Goal: Task Accomplishment & Management: Manage account settings

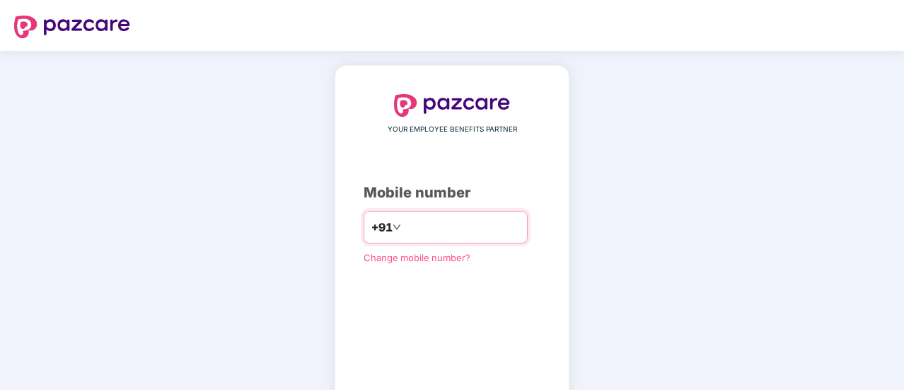
type input "**********"
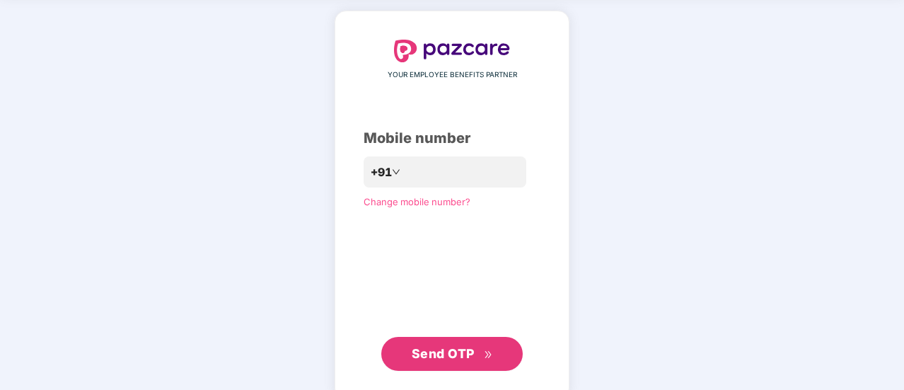
scroll to position [57, 0]
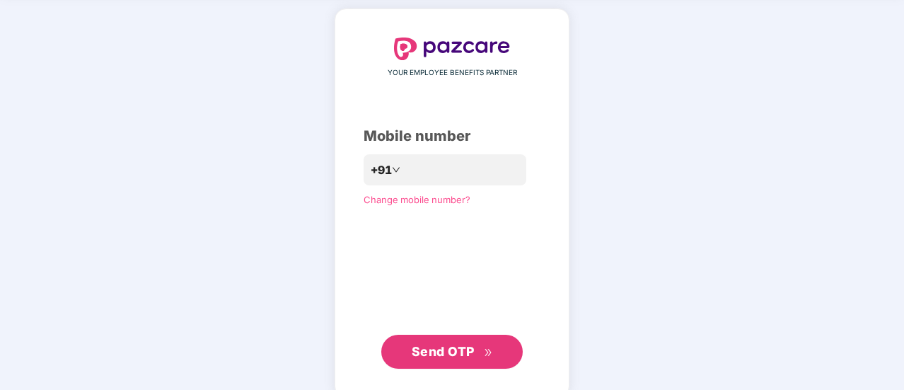
click at [710, 119] on div "**********" at bounding box center [452, 202] width 904 height 417
click at [437, 358] on span "Send OTP" at bounding box center [443, 351] width 63 height 15
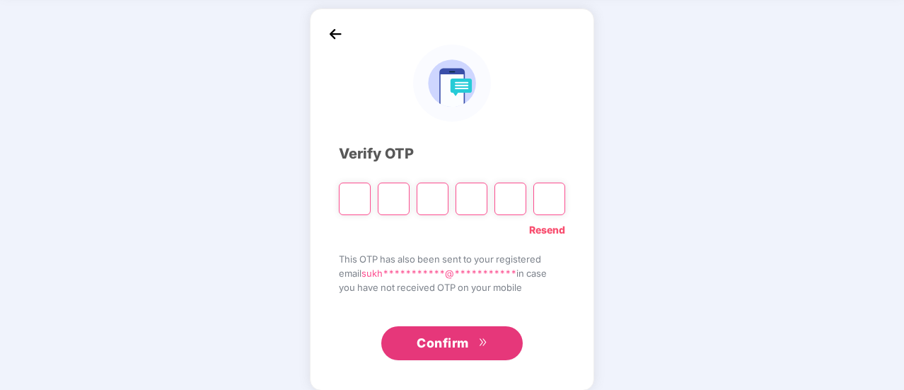
type input "*"
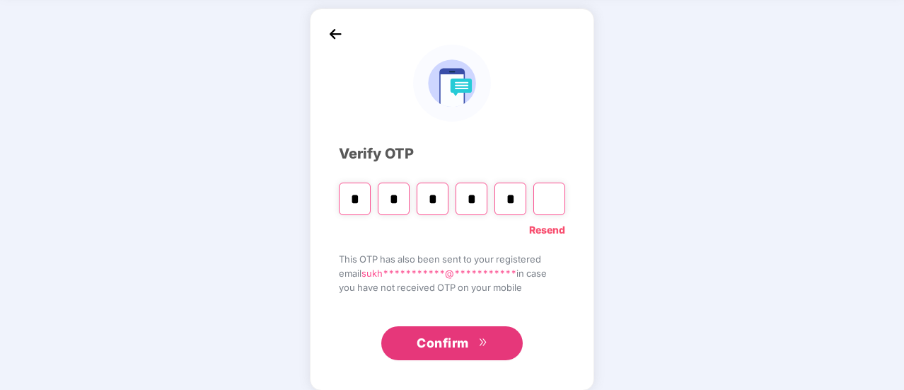
type input "*"
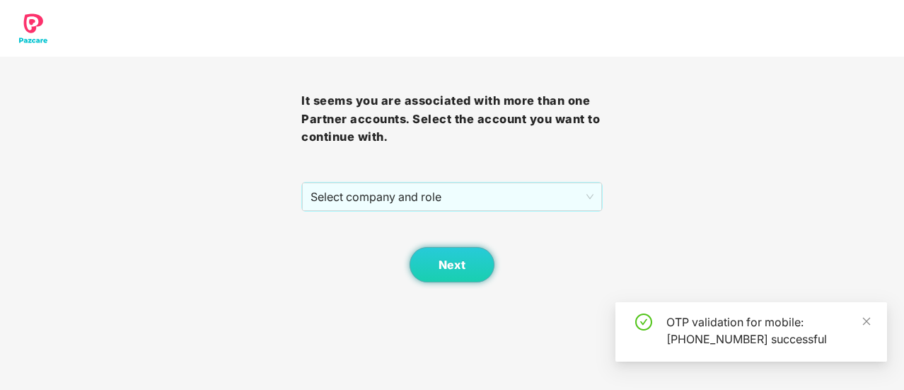
scroll to position [0, 0]
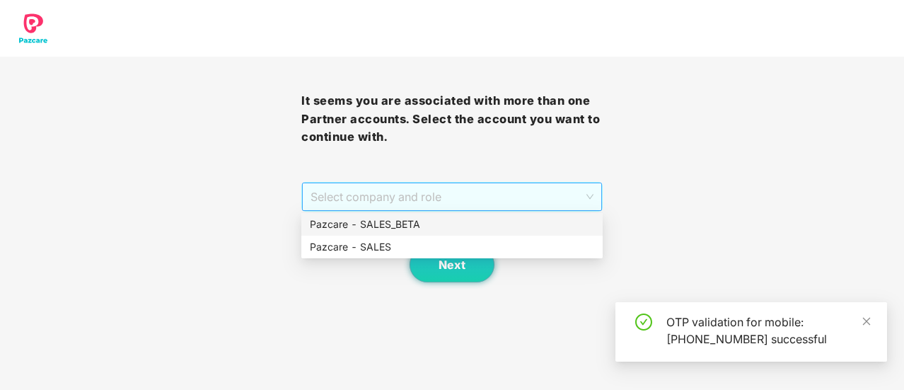
click at [399, 195] on span "Select company and role" at bounding box center [452, 196] width 283 height 27
click at [437, 251] on div "Pazcare - SALES" at bounding box center [452, 247] width 284 height 16
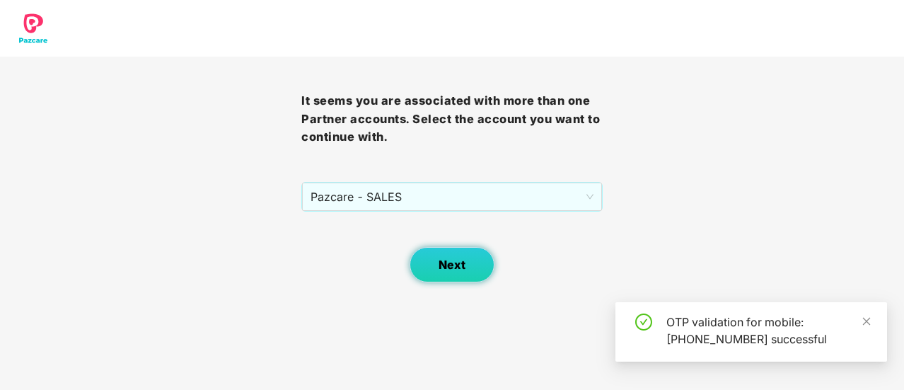
click at [461, 266] on span "Next" at bounding box center [452, 264] width 27 height 13
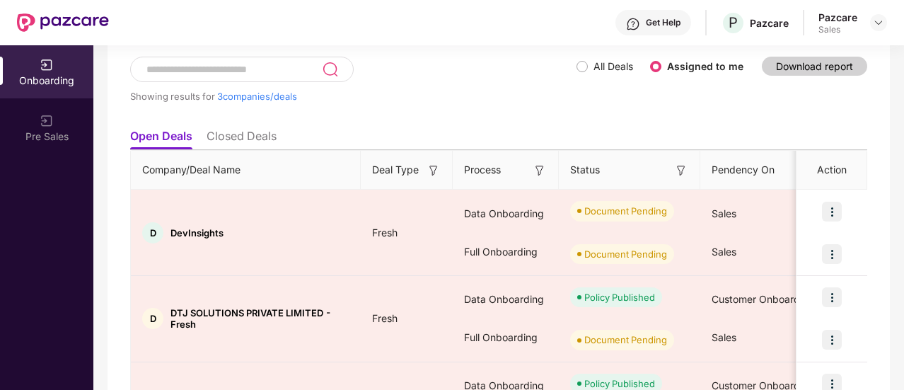
scroll to position [85, 0]
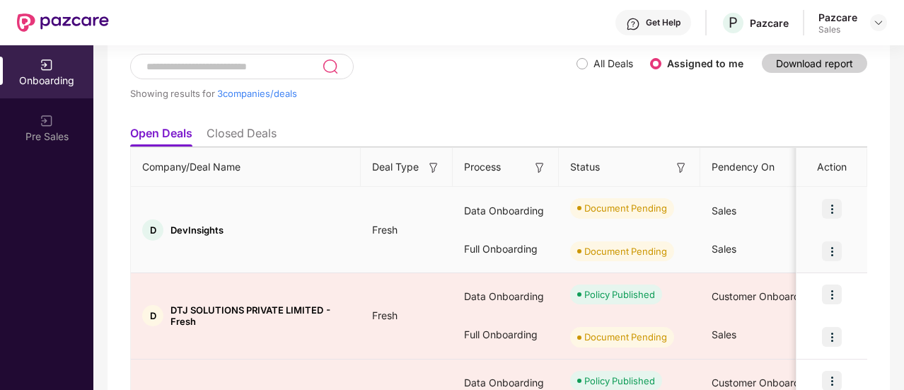
click at [457, 210] on div "Open Deals Closed Deals Company/Deal Name Deal Type Process Status Pendency On …" at bounding box center [498, 297] width 737 height 357
click at [835, 249] on img at bounding box center [832, 251] width 20 height 20
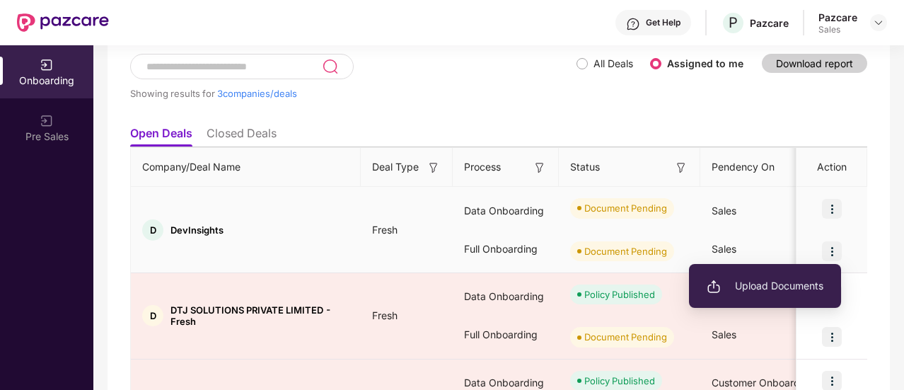
click at [799, 287] on span "Upload Documents" at bounding box center [765, 286] width 117 height 16
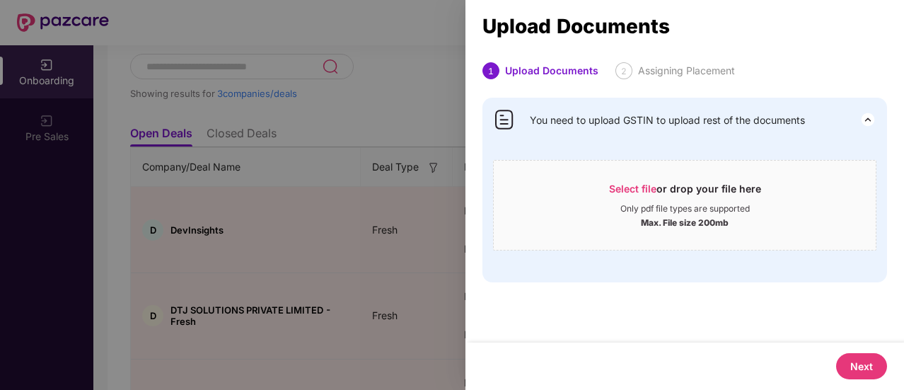
click at [410, 132] on div at bounding box center [452, 195] width 904 height 390
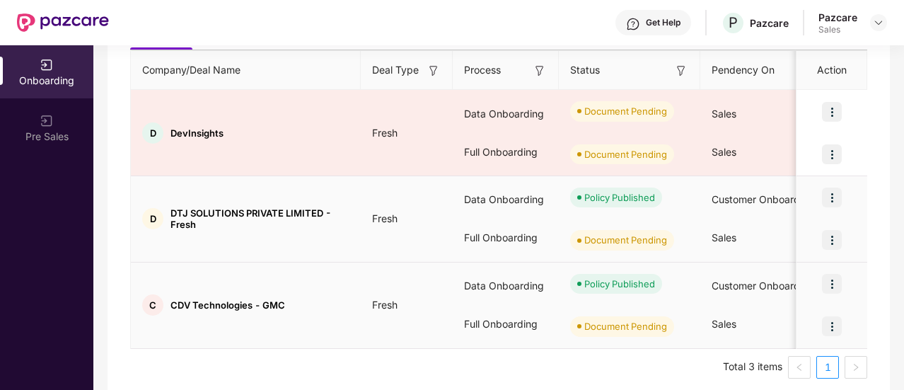
scroll to position [191, 0]
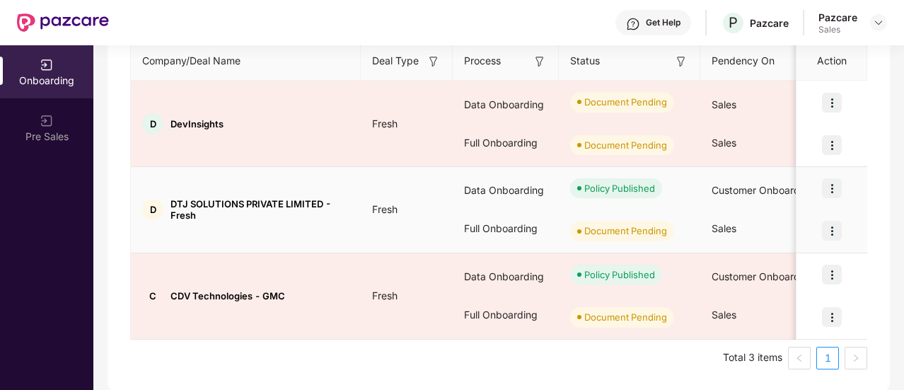
click at [835, 228] on img at bounding box center [832, 231] width 20 height 20
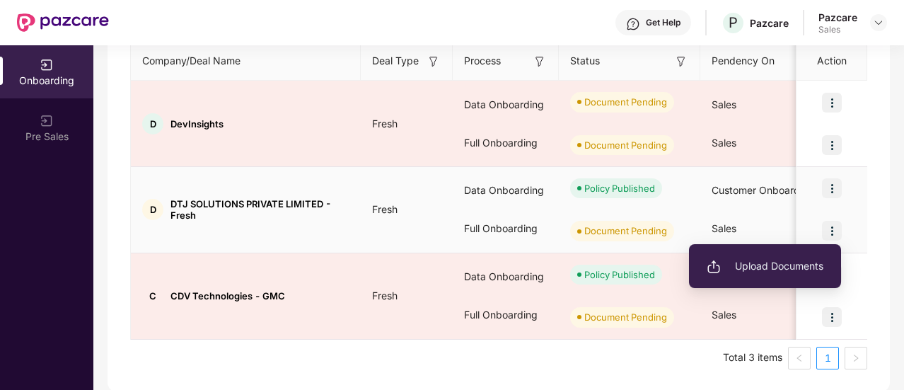
click at [772, 257] on li "Upload Documents" at bounding box center [765, 266] width 152 height 30
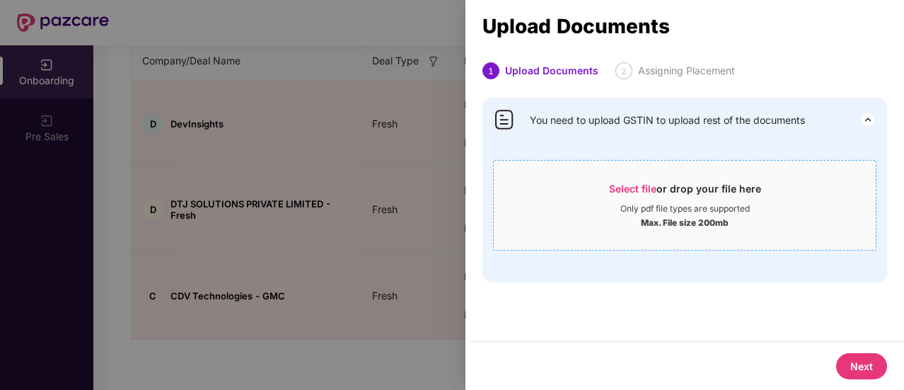
click at [602, 193] on div "Select file or drop your file here" at bounding box center [685, 192] width 382 height 21
click at [366, 150] on div at bounding box center [452, 195] width 904 height 390
click at [375, 149] on div at bounding box center [452, 195] width 904 height 390
click at [420, 66] on div at bounding box center [452, 195] width 904 height 390
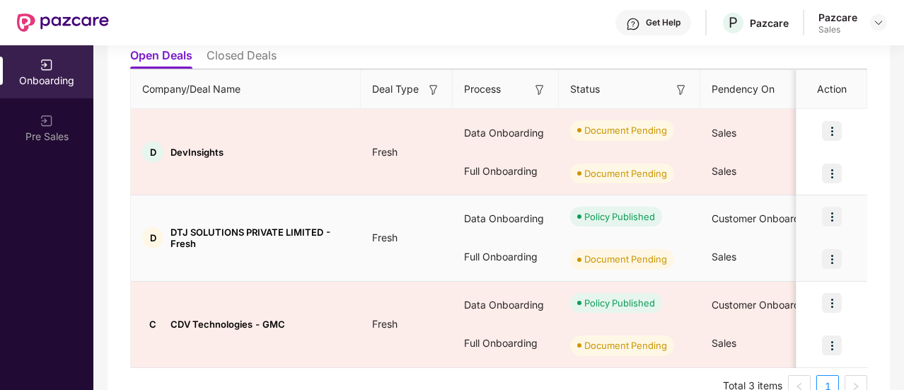
scroll to position [191, 0]
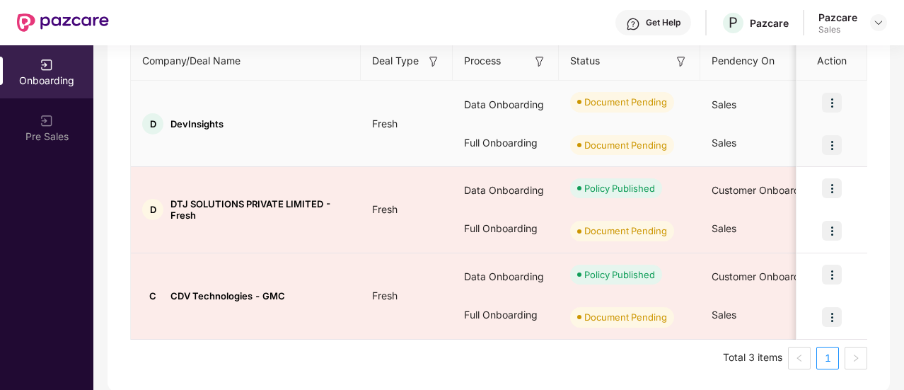
click at [833, 140] on img at bounding box center [832, 145] width 20 height 20
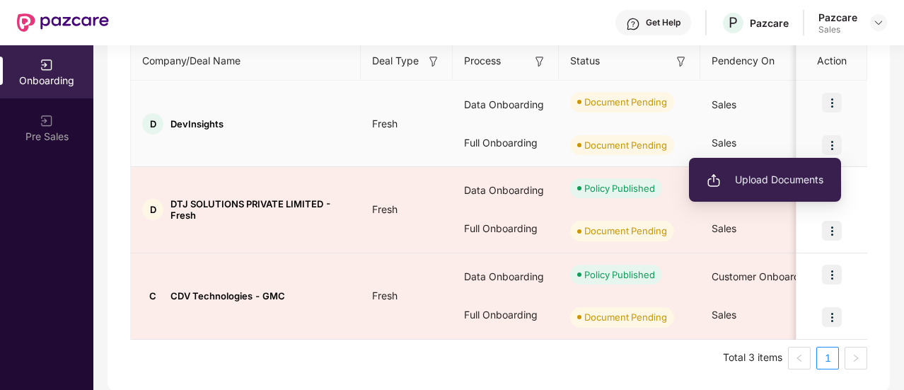
click at [808, 188] on li "Upload Documents" at bounding box center [765, 180] width 152 height 30
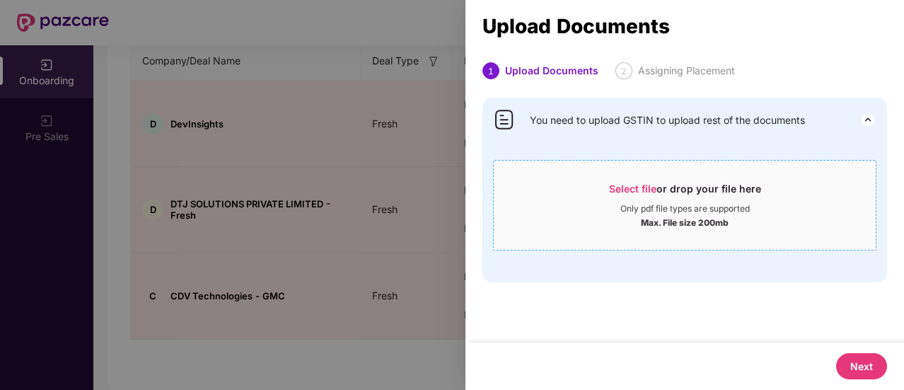
click at [645, 201] on div "Select file or drop your file here" at bounding box center [685, 192] width 152 height 21
click at [366, 197] on div at bounding box center [452, 195] width 904 height 390
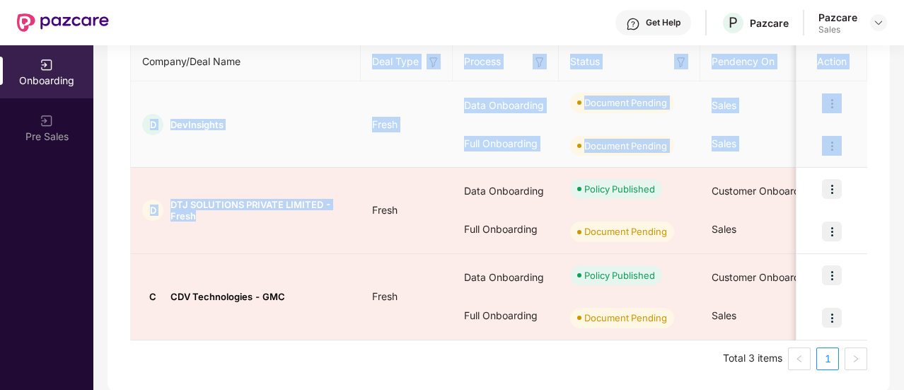
scroll to position [191, 0]
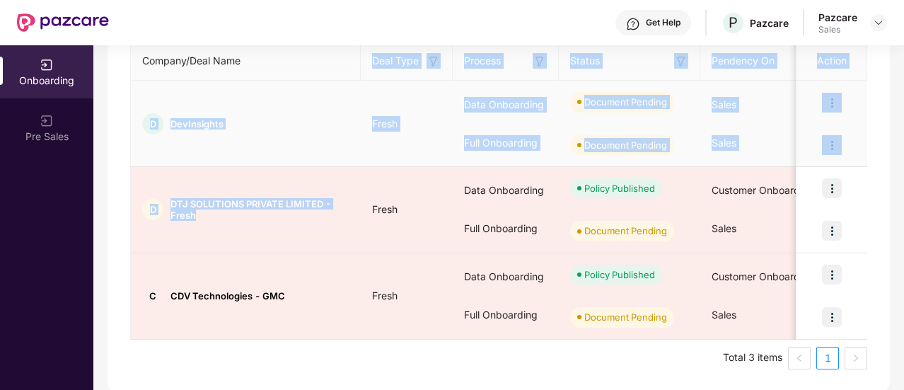
click at [183, 165] on td "D DevInsights" at bounding box center [246, 124] width 230 height 86
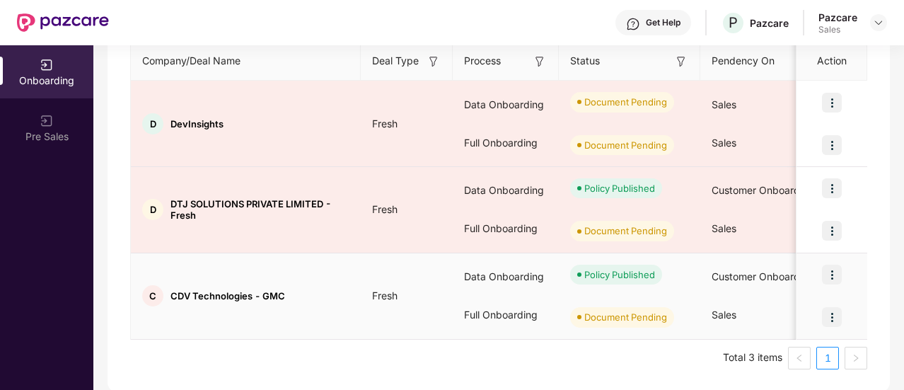
click at [236, 292] on span "CDV Technologies - GMC" at bounding box center [227, 295] width 115 height 11
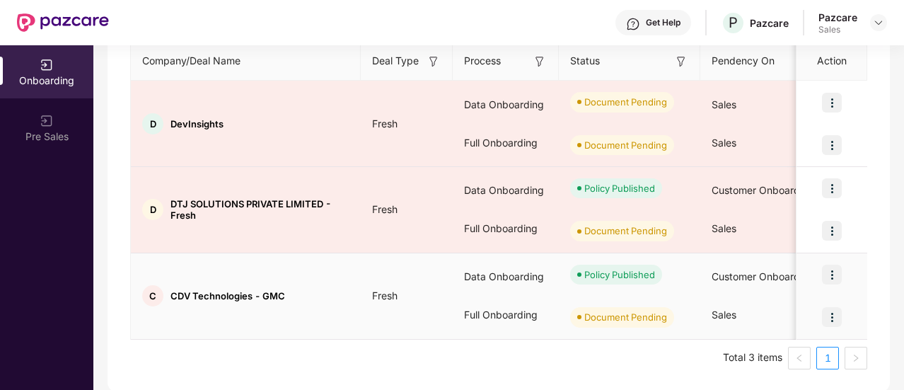
click at [265, 296] on span "CDV Technologies - GMC" at bounding box center [227, 295] width 115 height 11
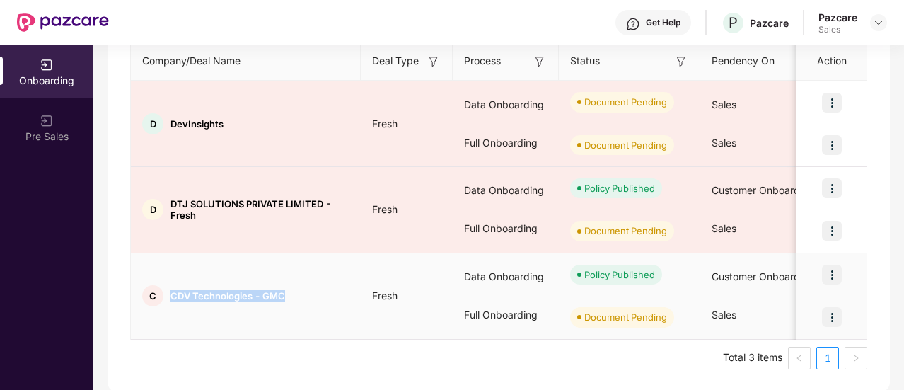
click at [265, 296] on span "CDV Technologies - GMC" at bounding box center [227, 295] width 115 height 11
click at [284, 297] on span "CDV Technologies - GMC" at bounding box center [227, 295] width 115 height 11
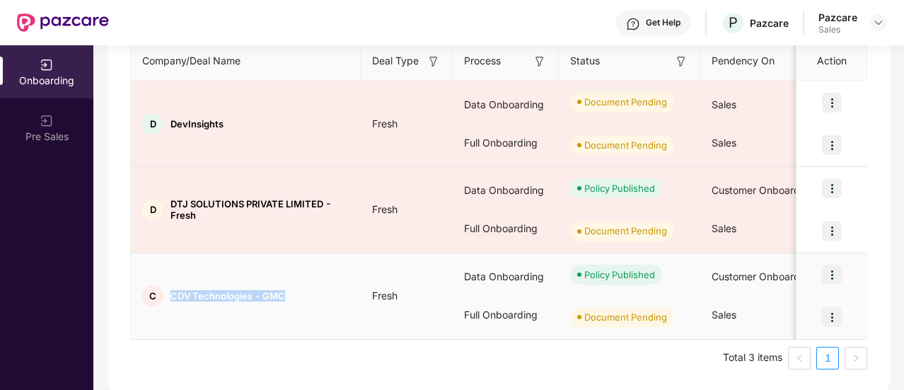
click at [284, 297] on span "CDV Technologies - GMC" at bounding box center [227, 295] width 115 height 11
copy span "CDV Technologies - GMC"
click at [259, 297] on span "CDV Technologies - GMC" at bounding box center [227, 295] width 115 height 11
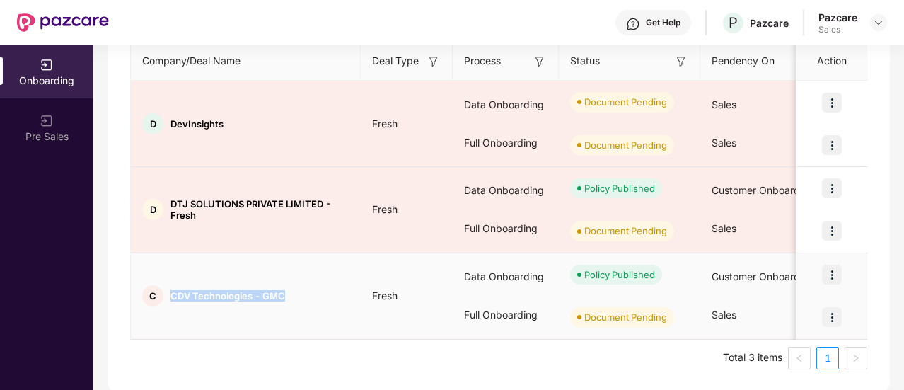
click at [259, 297] on span "CDV Technologies - GMC" at bounding box center [227, 295] width 115 height 11
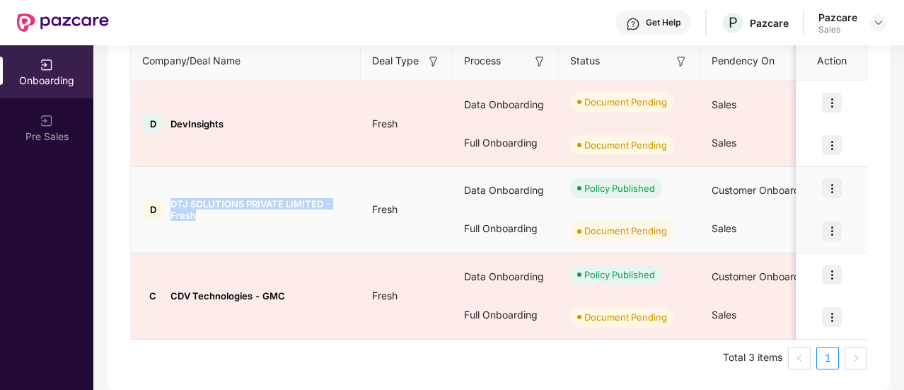
drag, startPoint x: 171, startPoint y: 200, endPoint x: 248, endPoint y: 222, distance: 79.5
click at [248, 222] on td "D DTJ SOLUTIONS PRIVATE LIMITED - Fresh" at bounding box center [246, 210] width 230 height 86
copy span "DTJ SOLUTIONS PRIVATE LIMITED - Fresh"
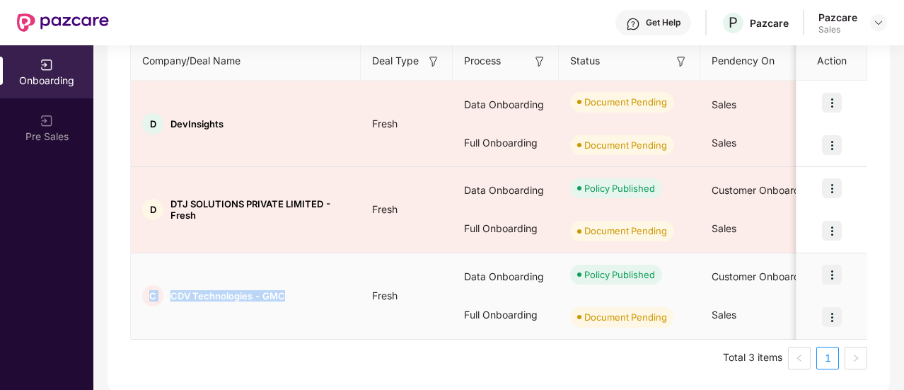
drag, startPoint x: 296, startPoint y: 291, endPoint x: 133, endPoint y: 290, distance: 163.4
click at [133, 290] on div "C CDV Technologies - GMC" at bounding box center [246, 295] width 230 height 21
click at [291, 297] on div "C CDV Technologies - GMC" at bounding box center [246, 295] width 230 height 21
drag, startPoint x: 289, startPoint y: 291, endPoint x: 172, endPoint y: 297, distance: 116.9
click at [172, 297] on div "C CDV Technologies - GMC" at bounding box center [246, 295] width 230 height 21
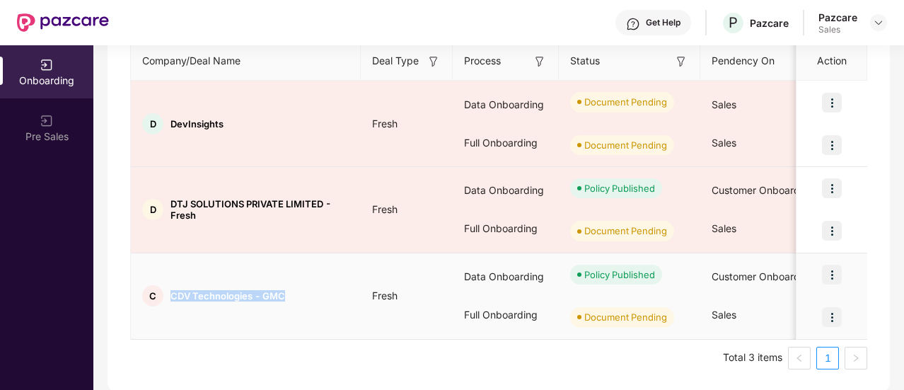
copy span "CDV Technologies - GMC"
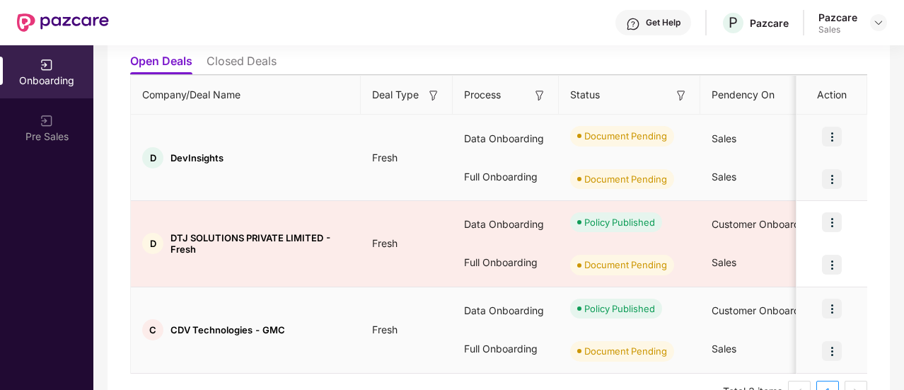
scroll to position [191, 0]
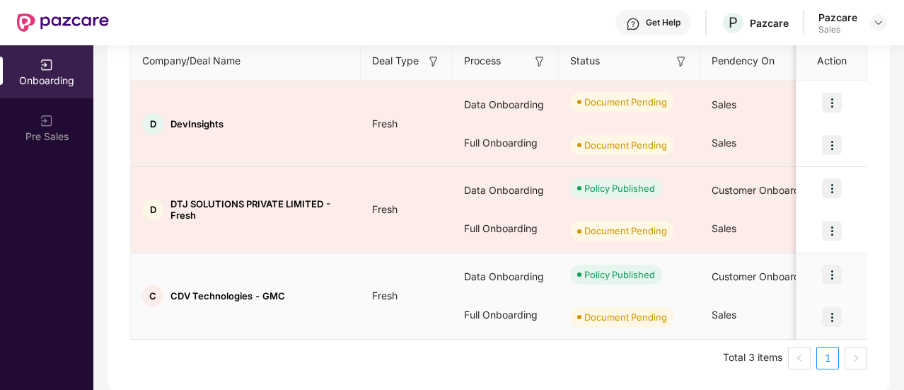
click at [831, 314] on img at bounding box center [832, 317] width 20 height 20
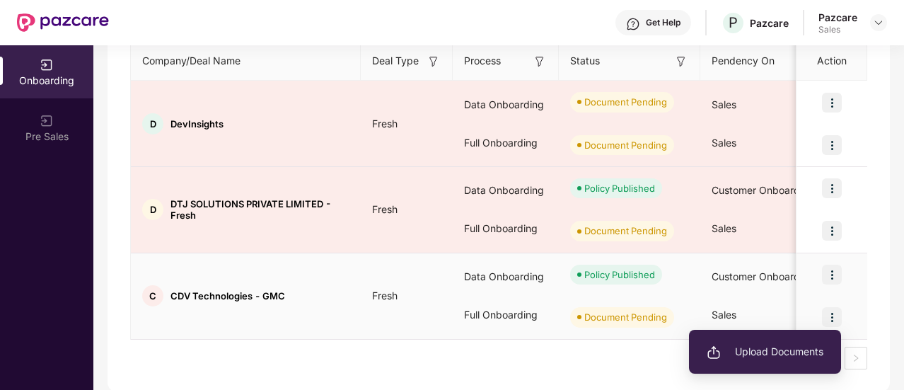
click at [751, 344] on span "Upload Documents" at bounding box center [765, 352] width 117 height 16
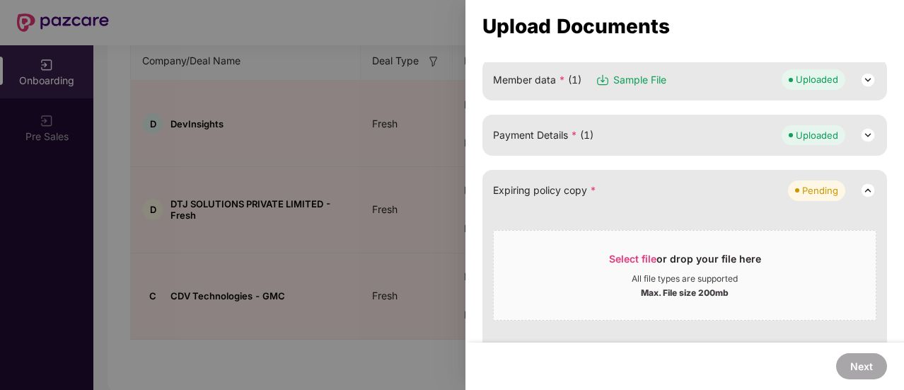
scroll to position [227, 0]
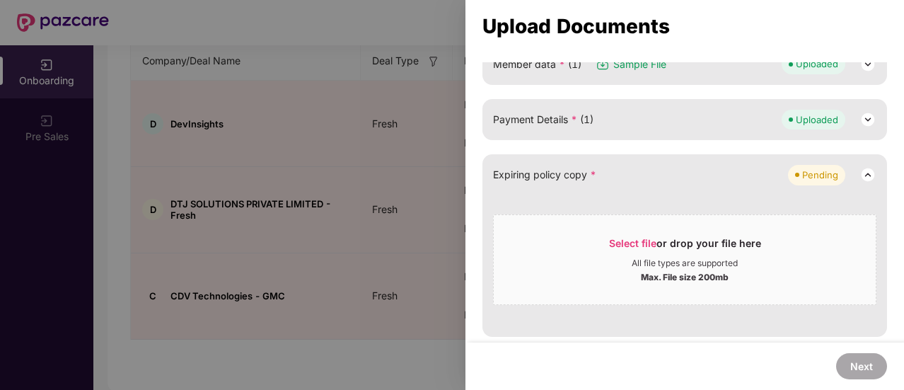
click at [366, 240] on div at bounding box center [452, 195] width 904 height 390
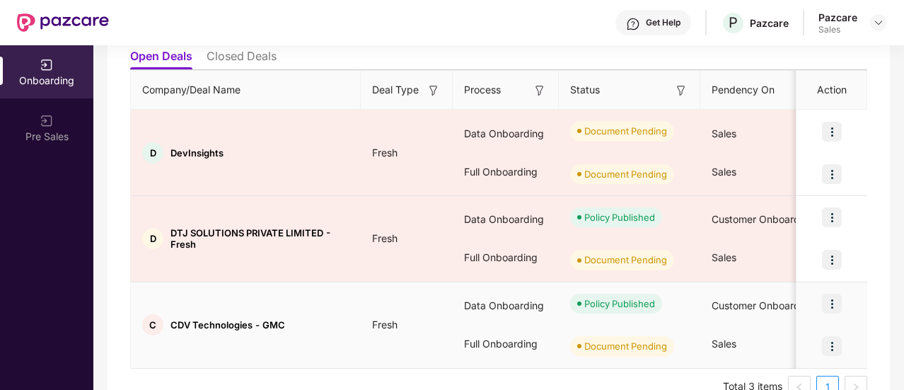
scroll to position [191, 0]
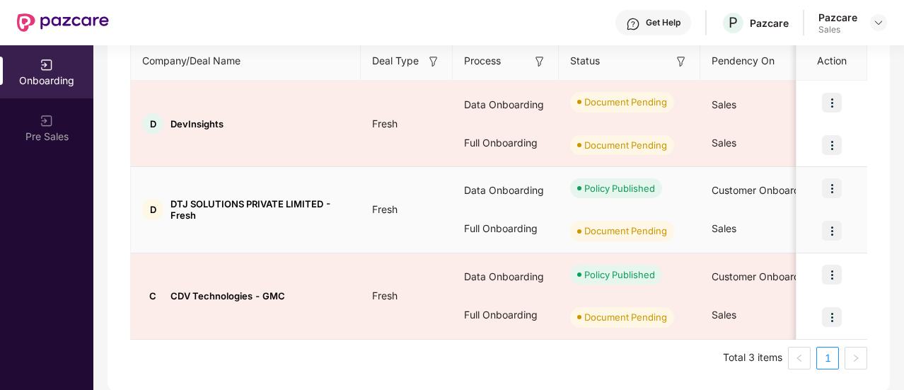
click at [836, 234] on img at bounding box center [832, 231] width 20 height 20
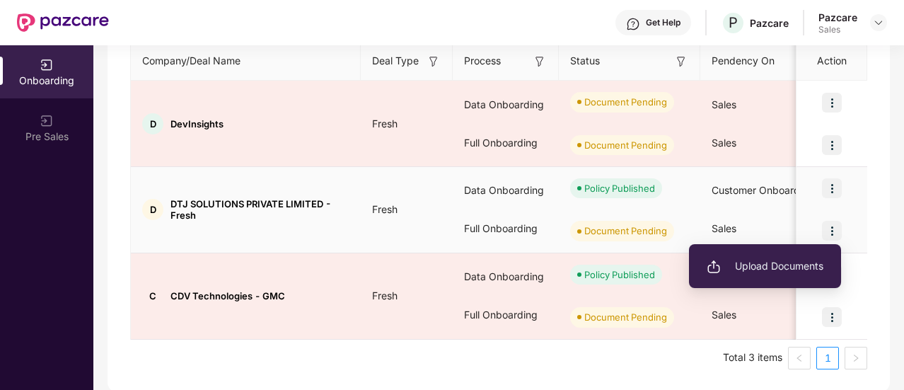
click at [788, 271] on span "Upload Documents" at bounding box center [765, 266] width 117 height 16
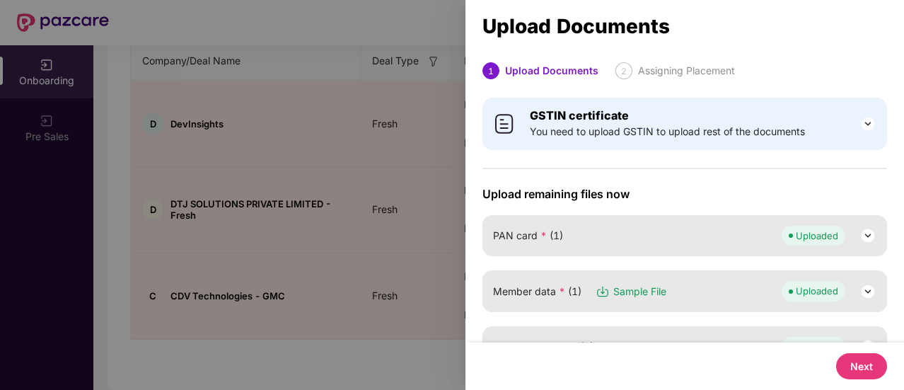
click at [318, 216] on div at bounding box center [452, 195] width 904 height 390
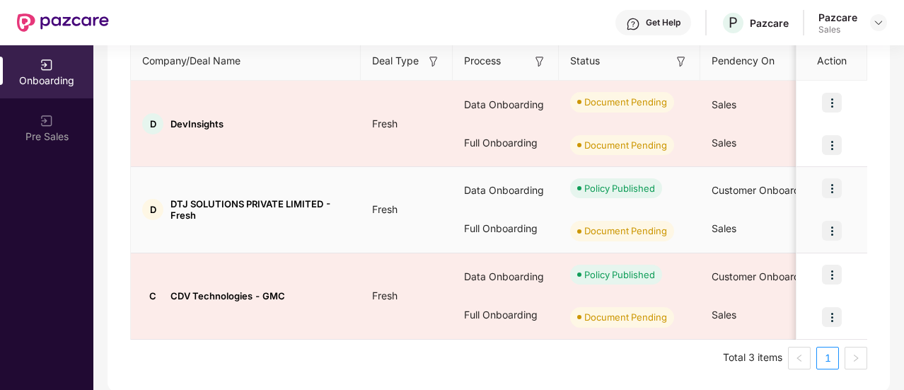
click at [842, 234] on div at bounding box center [832, 230] width 71 height 42
click at [838, 231] on img at bounding box center [832, 231] width 20 height 20
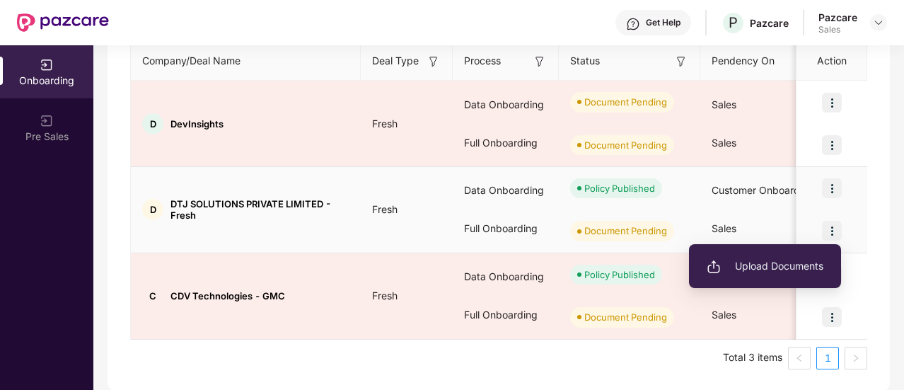
click at [777, 255] on li "Upload Documents" at bounding box center [765, 266] width 152 height 30
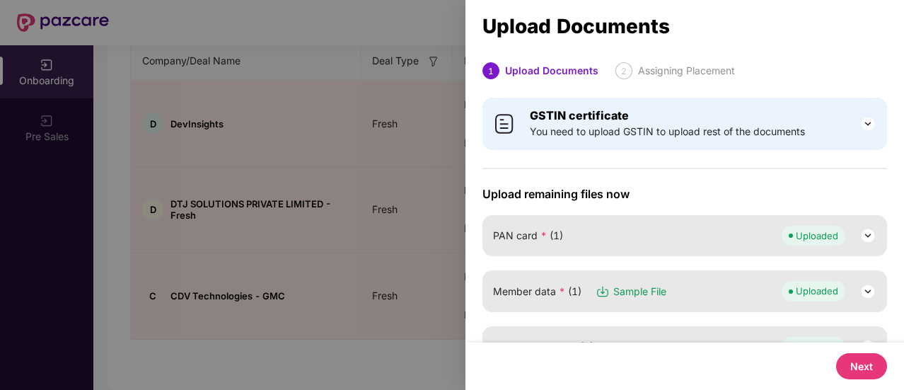
click at [414, 183] on div at bounding box center [452, 195] width 904 height 390
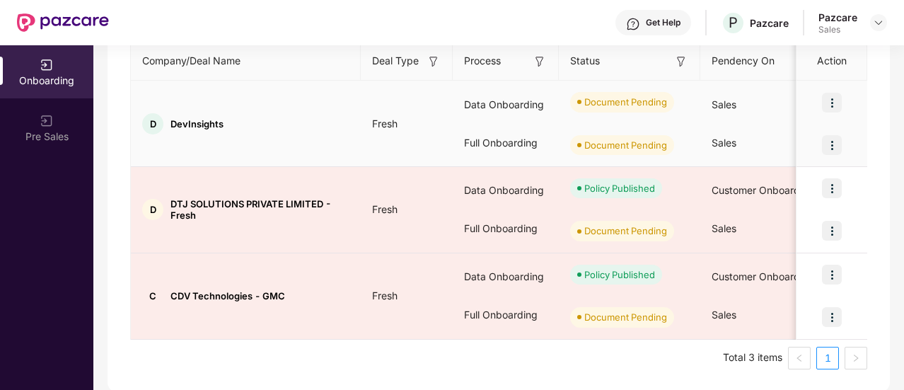
click at [199, 122] on span "DevInsights" at bounding box center [196, 123] width 53 height 11
click at [209, 132] on div "D DevInsights" at bounding box center [246, 123] width 230 height 21
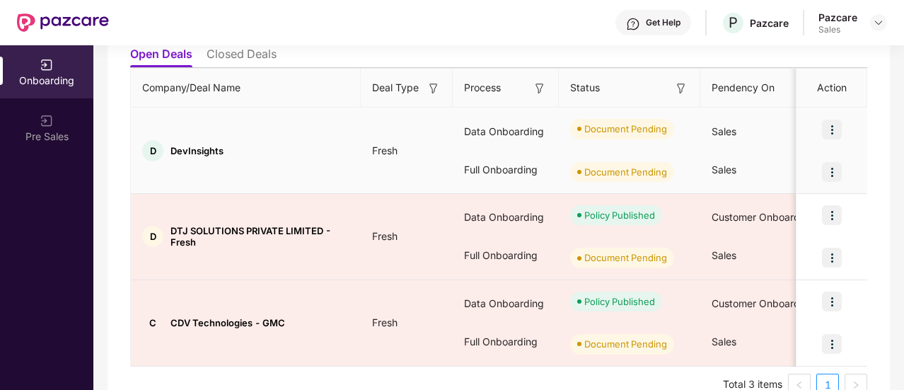
click at [237, 122] on td "D DevInsights" at bounding box center [246, 151] width 230 height 86
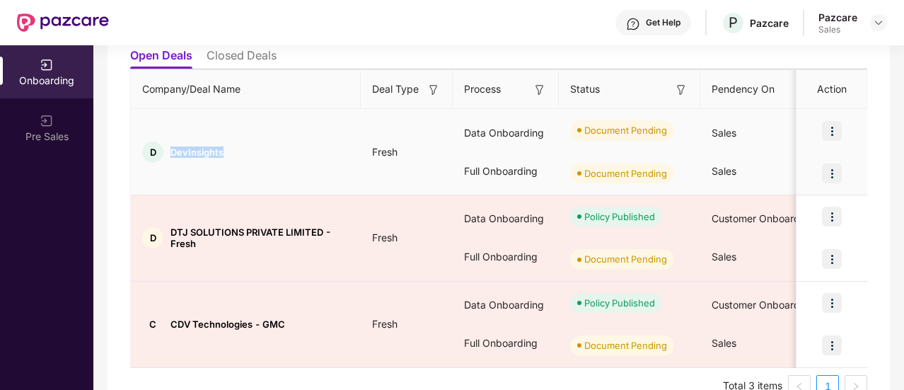
drag, startPoint x: 230, startPoint y: 146, endPoint x: 166, endPoint y: 160, distance: 65.2
click at [166, 160] on div "D DevInsights" at bounding box center [246, 151] width 230 height 21
copy div "DevInsights"
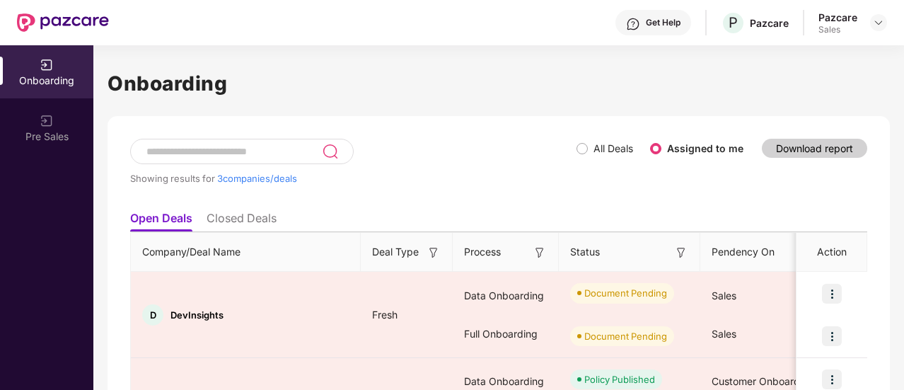
scroll to position [28, 0]
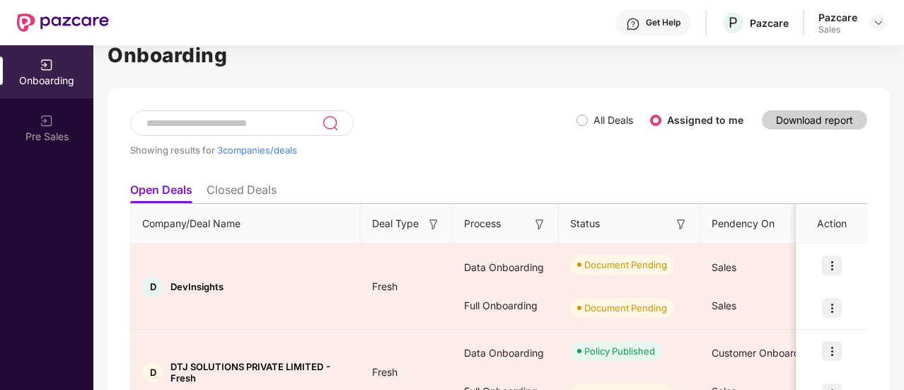
click at [881, 77] on div "Onboarding Showing results for 3 companies/deals All Deals Assigned to me Downl…" at bounding box center [499, 297] width 782 height 515
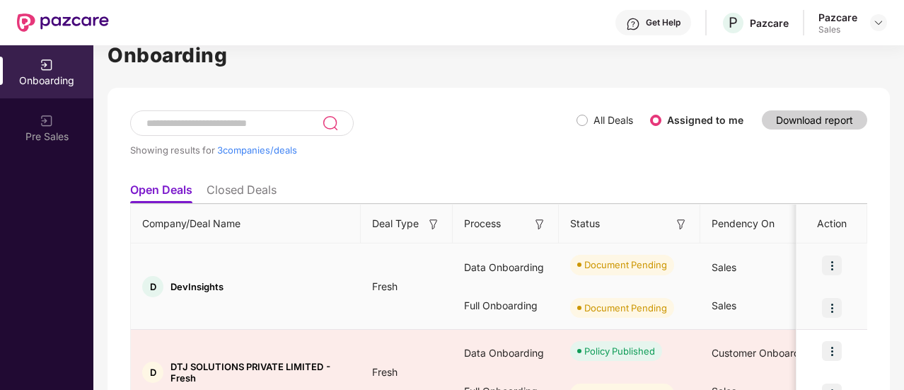
click at [833, 298] on img at bounding box center [832, 308] width 20 height 20
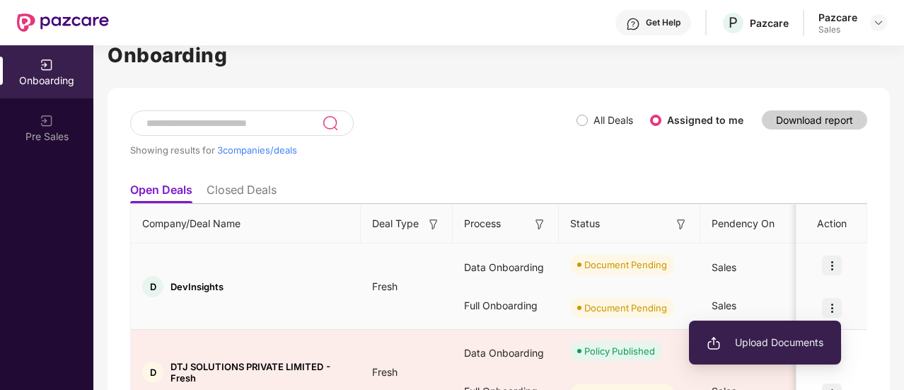
click at [768, 342] on span "Upload Documents" at bounding box center [765, 343] width 117 height 16
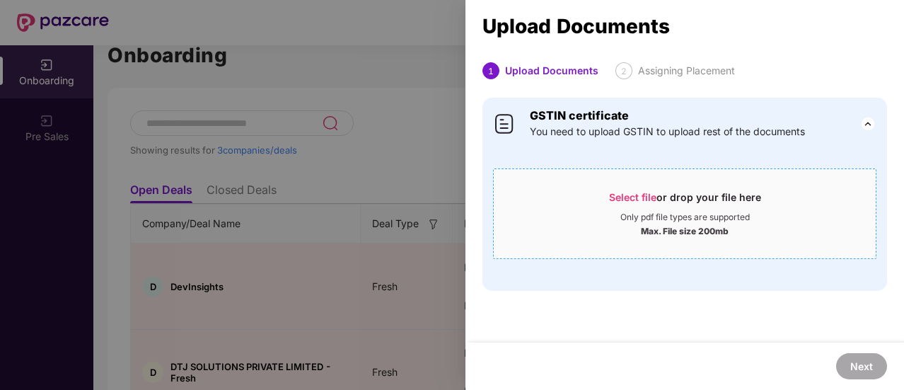
click at [649, 209] on div "Select file or drop your file here" at bounding box center [685, 200] width 152 height 21
click at [582, 118] on b "GSTIN certificate" at bounding box center [579, 115] width 99 height 14
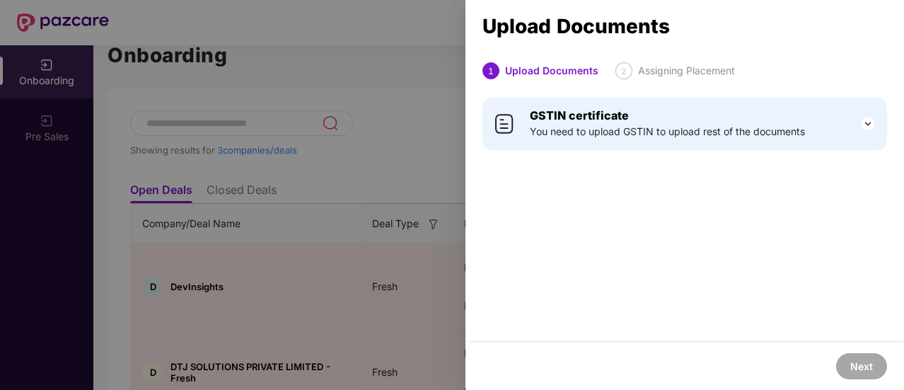
click at [748, 124] on span "You need to upload GSTIN to upload rest of the documents" at bounding box center [667, 132] width 275 height 16
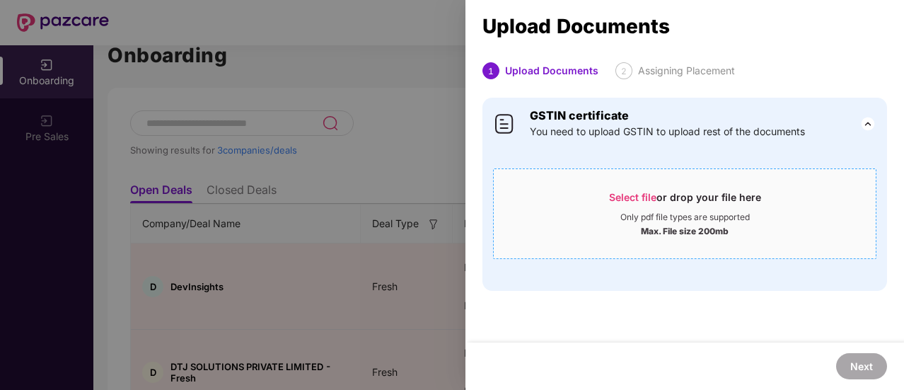
click at [644, 196] on span "Select file" at bounding box center [632, 197] width 47 height 12
click at [433, 105] on div at bounding box center [452, 195] width 904 height 390
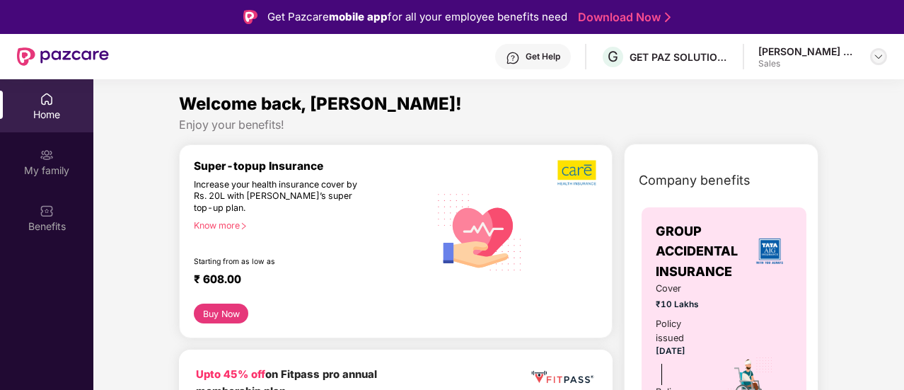
click at [877, 64] on div at bounding box center [878, 56] width 17 height 17
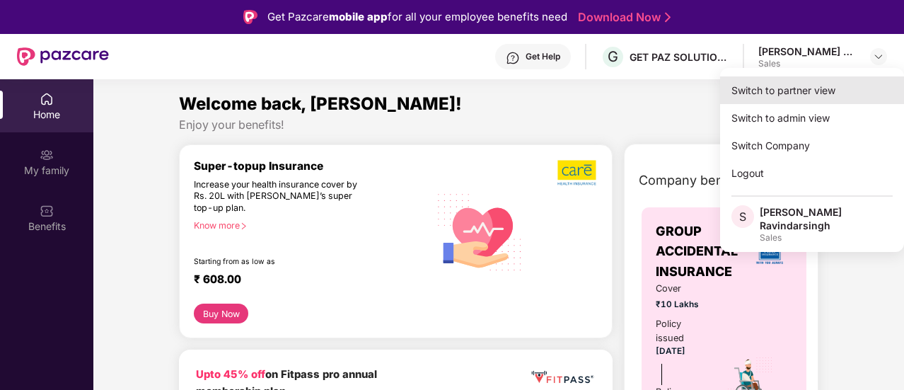
click at [811, 88] on div "Switch to partner view" at bounding box center [812, 90] width 184 height 28
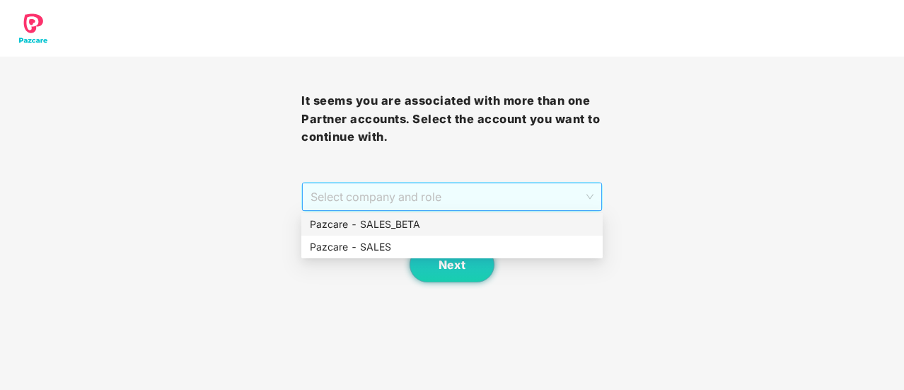
click at [481, 210] on span "Select company and role" at bounding box center [452, 196] width 283 height 27
click at [446, 237] on div "Pazcare - SALES" at bounding box center [451, 247] width 301 height 23
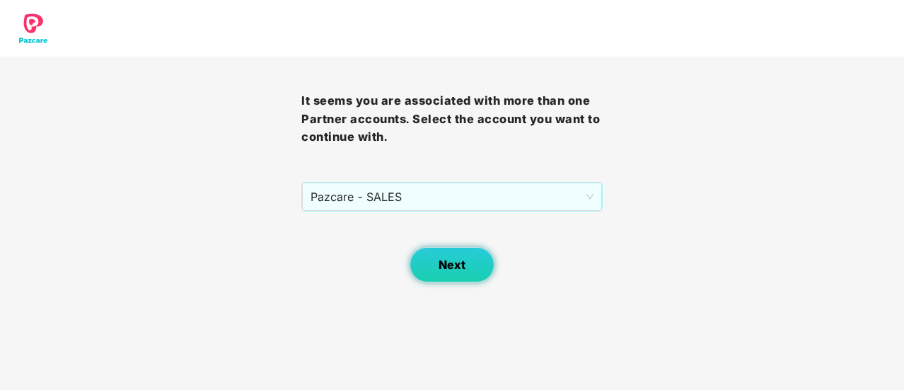
click at [446, 275] on button "Next" at bounding box center [452, 264] width 85 height 35
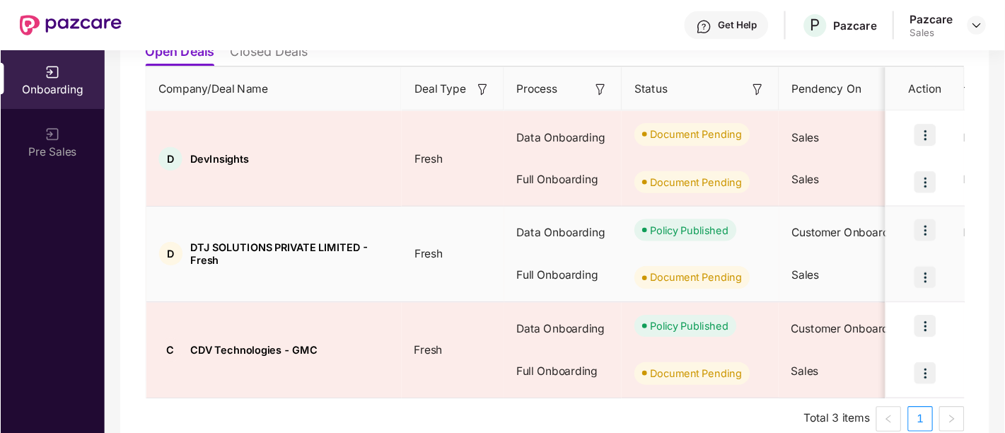
scroll to position [191, 0]
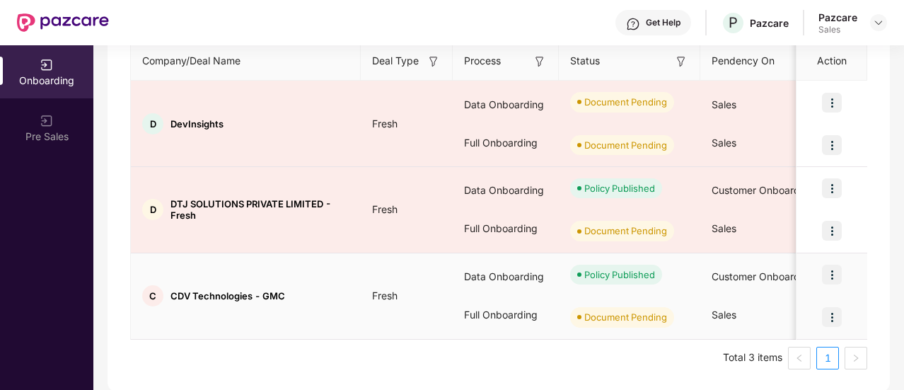
click at [833, 314] on img at bounding box center [832, 317] width 20 height 20
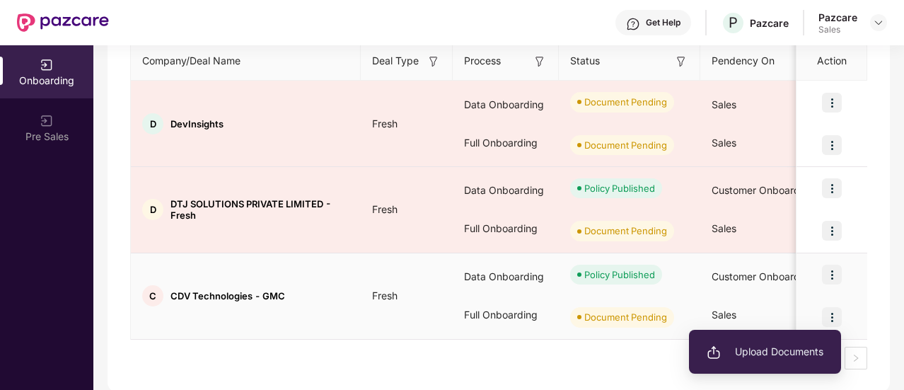
click at [770, 346] on span "Upload Documents" at bounding box center [765, 352] width 117 height 16
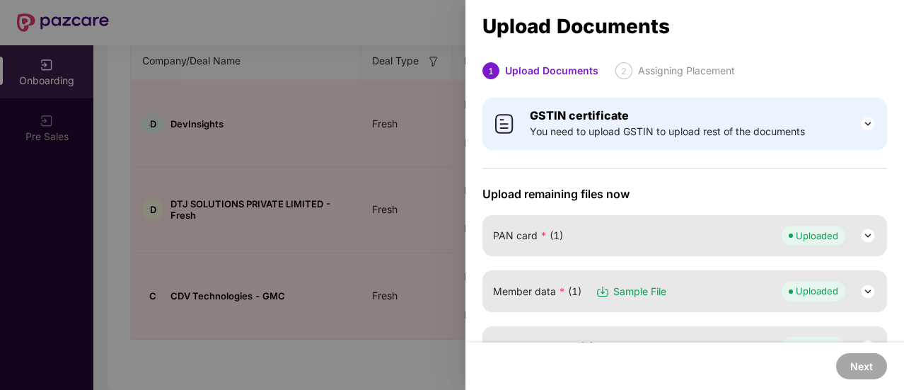
click at [823, 165] on div "GSTIN certificate You need to upload GSTIN to upload rest of the documents Uplo…" at bounding box center [684, 330] width 439 height 483
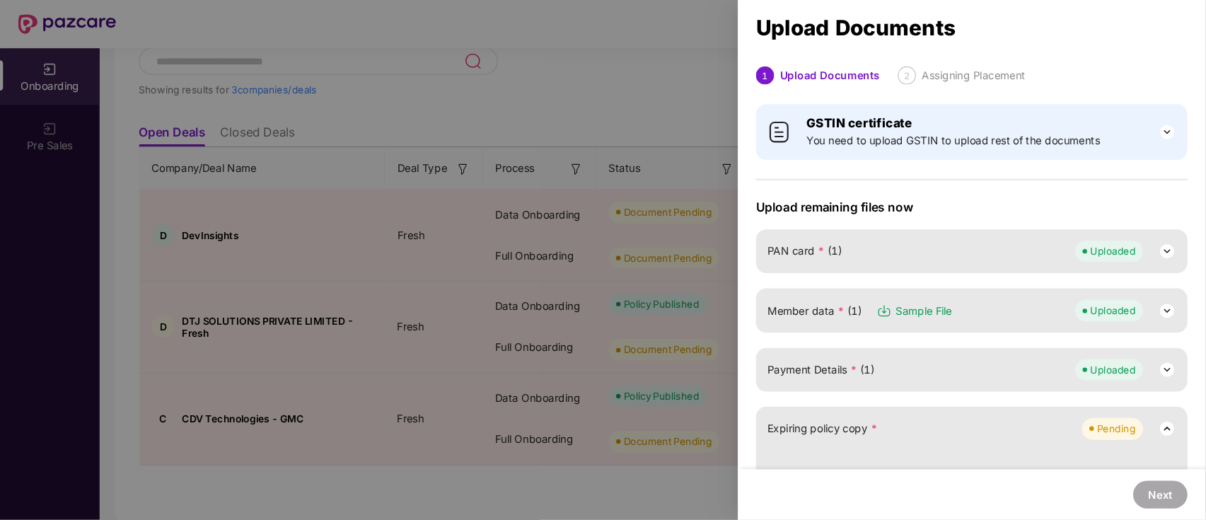
scroll to position [62, 0]
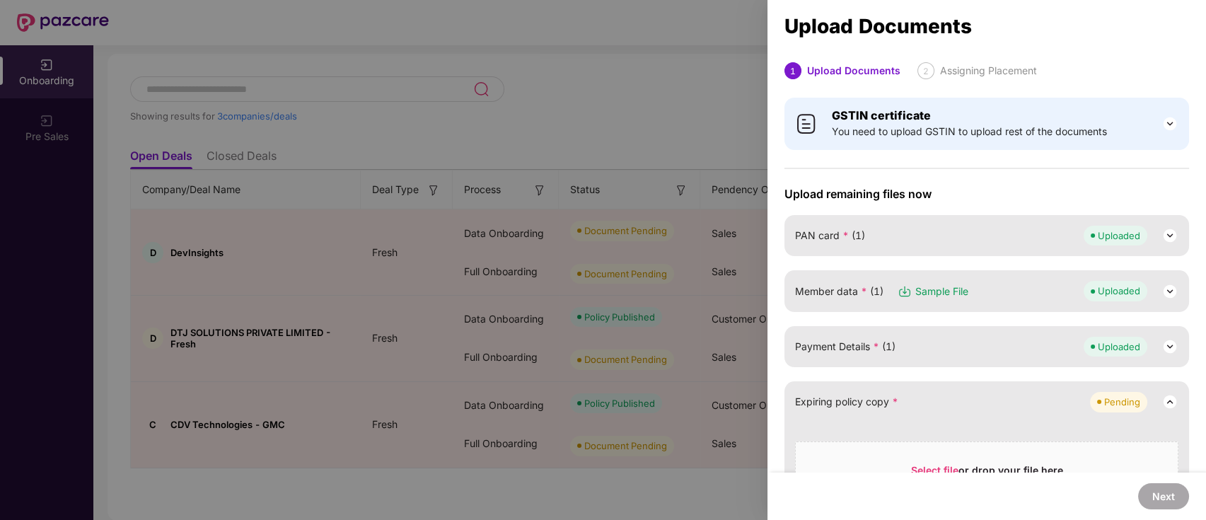
drag, startPoint x: 884, startPoint y: 4, endPoint x: 764, endPoint y: 351, distance: 367.6
click at [764, 351] on div at bounding box center [603, 260] width 1206 height 520
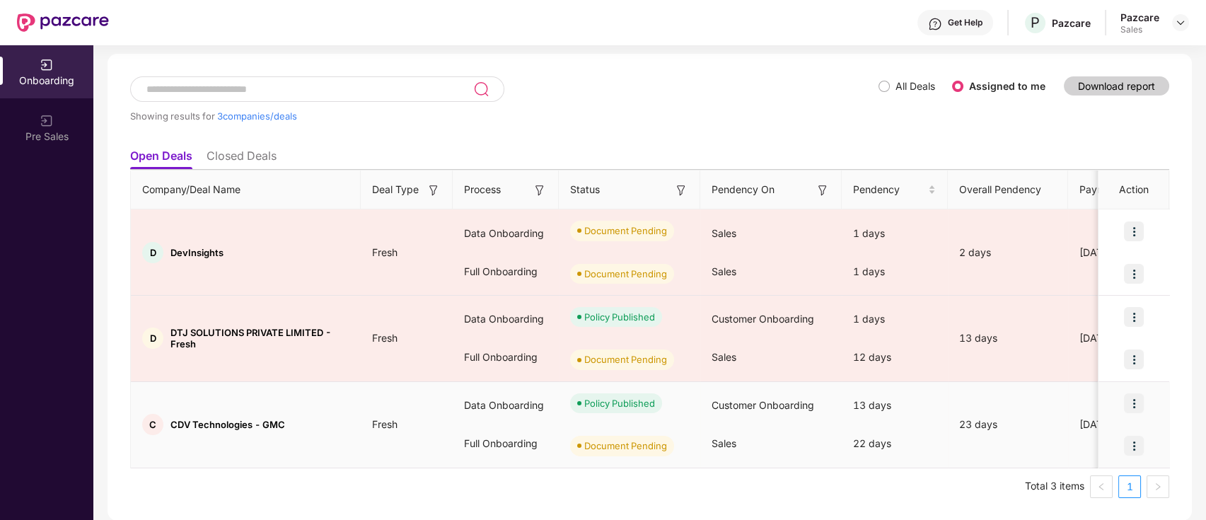
click at [903, 389] on img at bounding box center [1134, 446] width 20 height 20
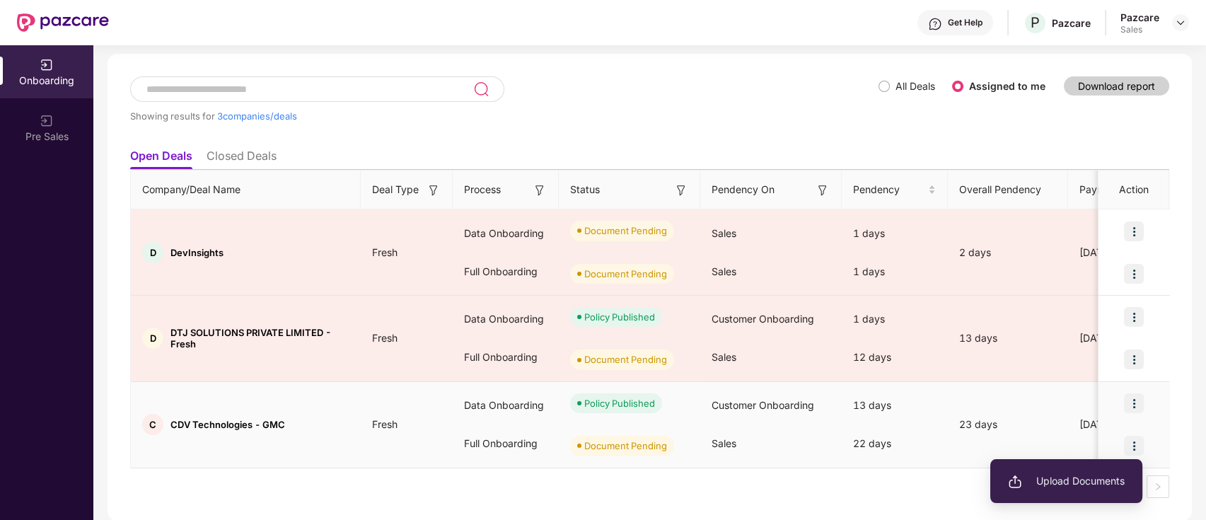
click at [903, 389] on span "Upload Documents" at bounding box center [1066, 481] width 117 height 16
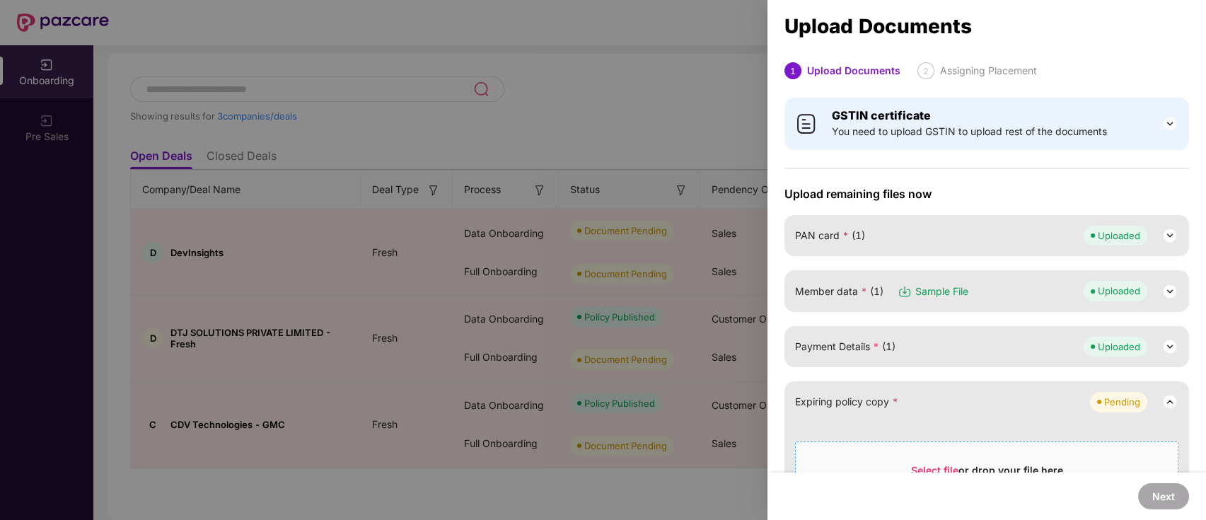
click at [903, 389] on span "Select file or drop your file here All file types are supported Max. File size …" at bounding box center [987, 487] width 382 height 68
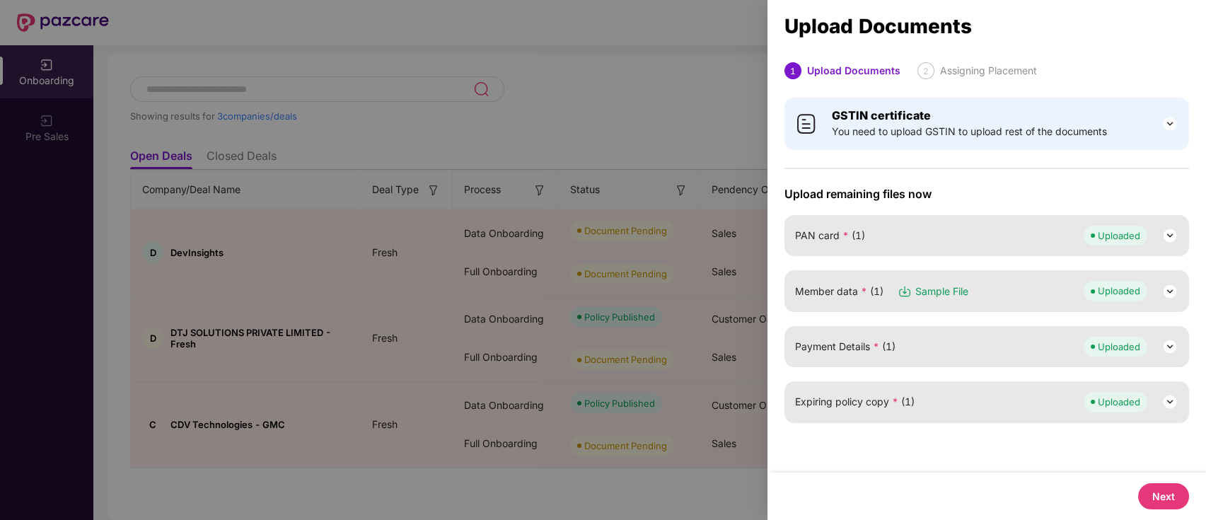
click at [903, 389] on button "Next" at bounding box center [1163, 496] width 51 height 26
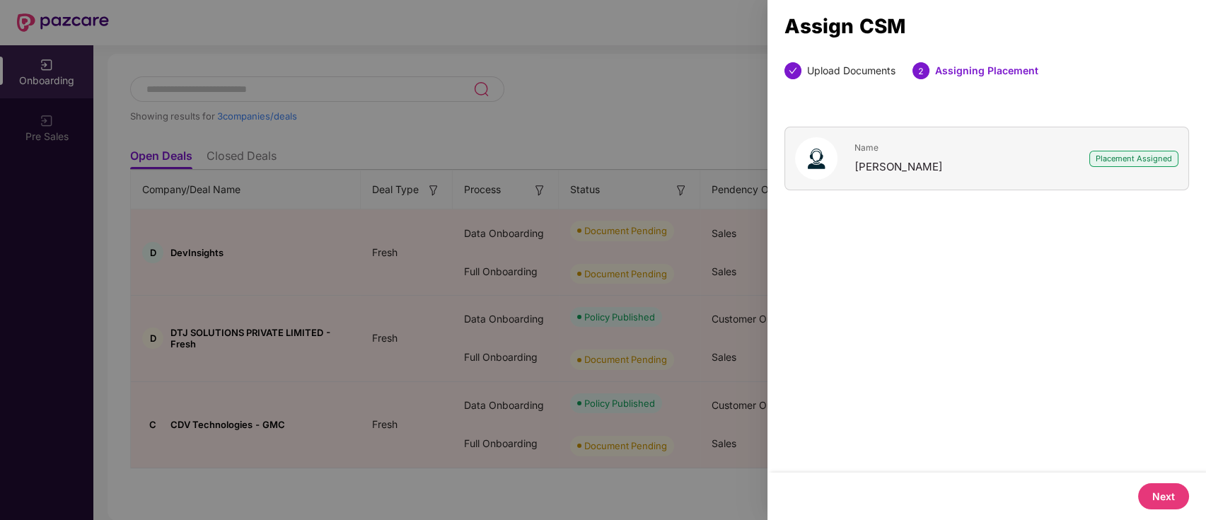
click at [903, 389] on button "Next" at bounding box center [1163, 496] width 51 height 26
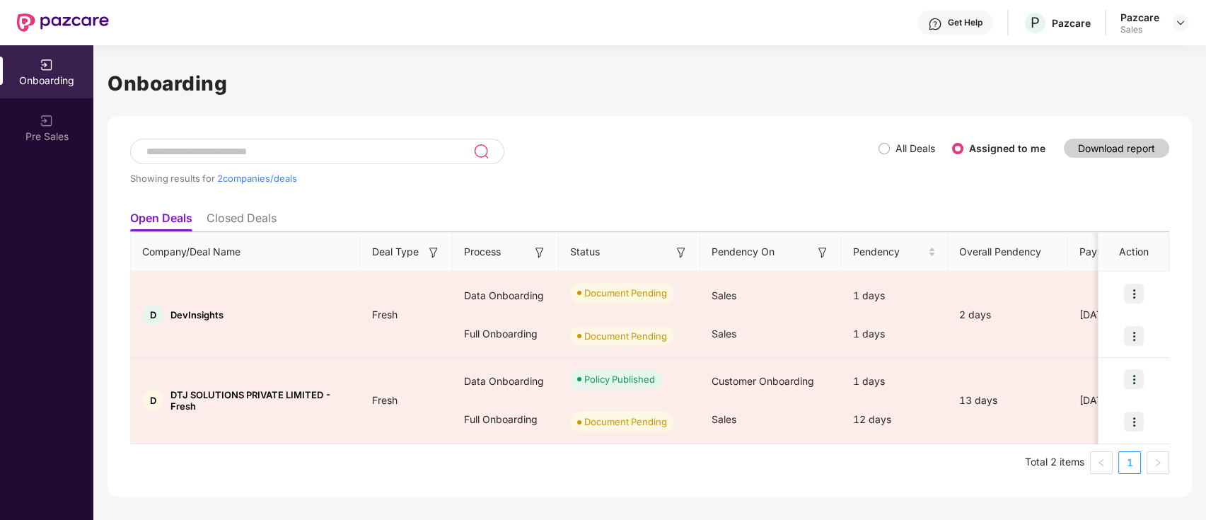
scroll to position [0, 0]
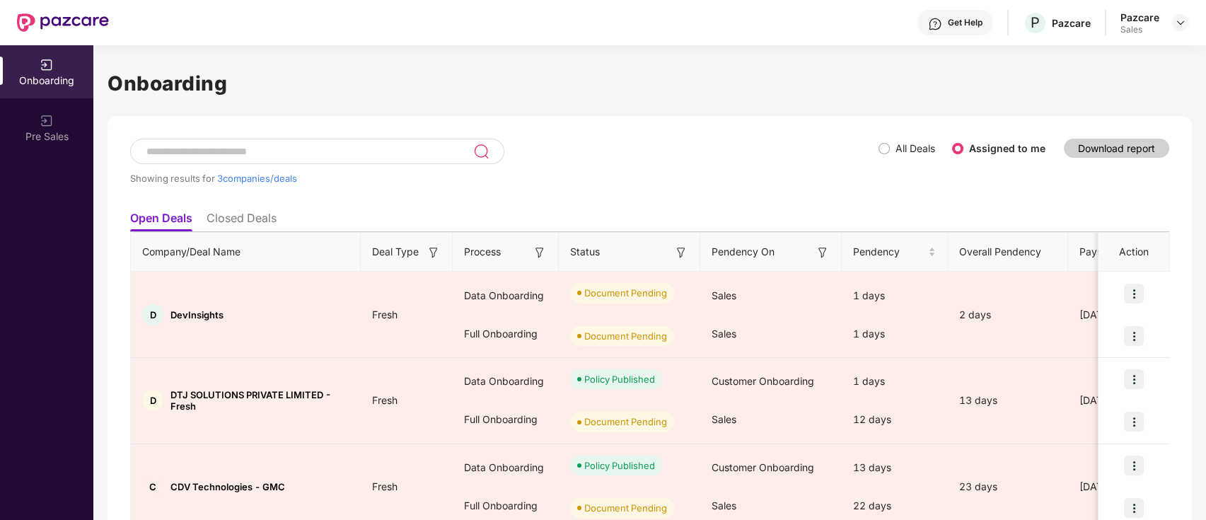
scroll to position [28, 0]
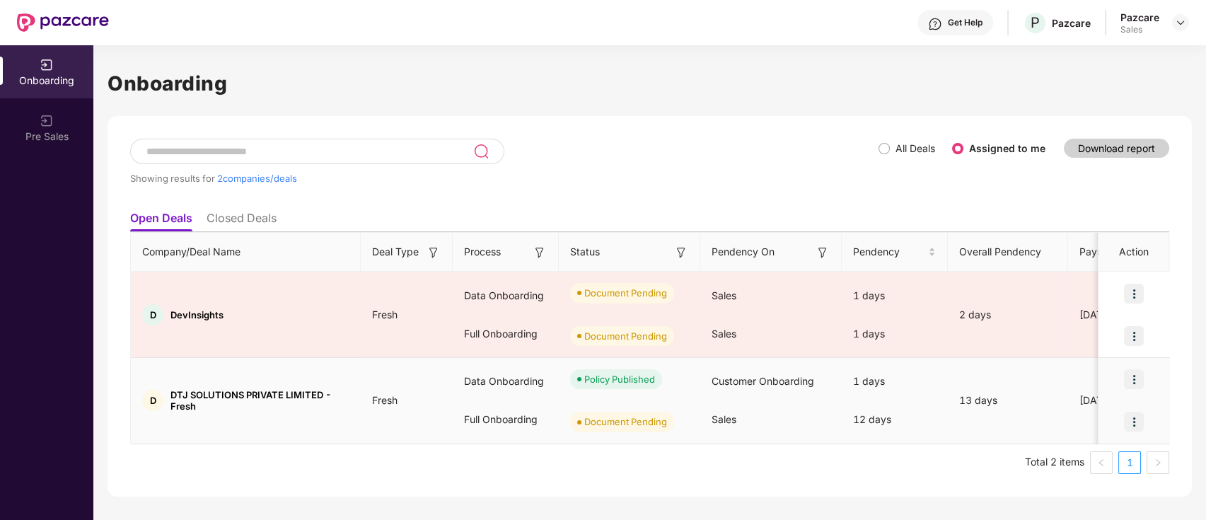
click at [456, 399] on div "Data Onboarding" at bounding box center [506, 381] width 106 height 38
click at [1136, 416] on img at bounding box center [1134, 422] width 20 height 20
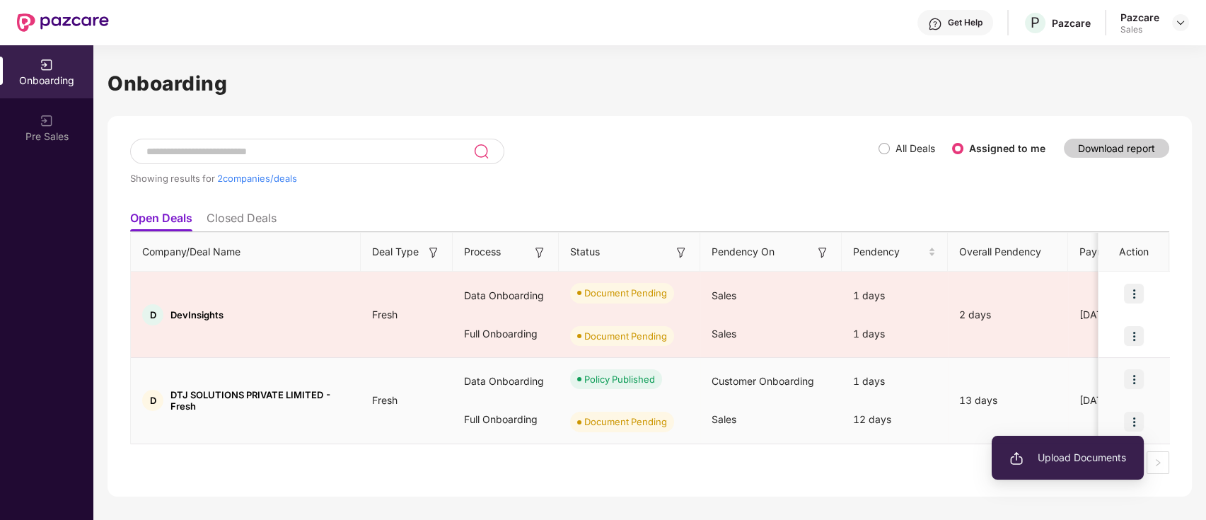
click at [1087, 451] on span "Upload Documents" at bounding box center [1068, 458] width 117 height 16
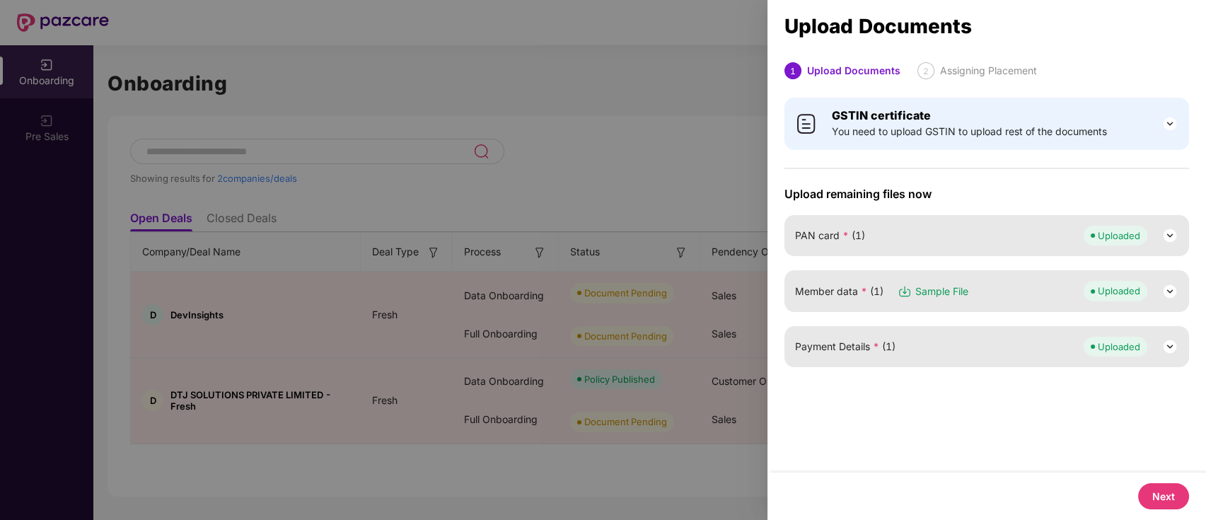
click at [1164, 499] on button "Next" at bounding box center [1163, 496] width 51 height 26
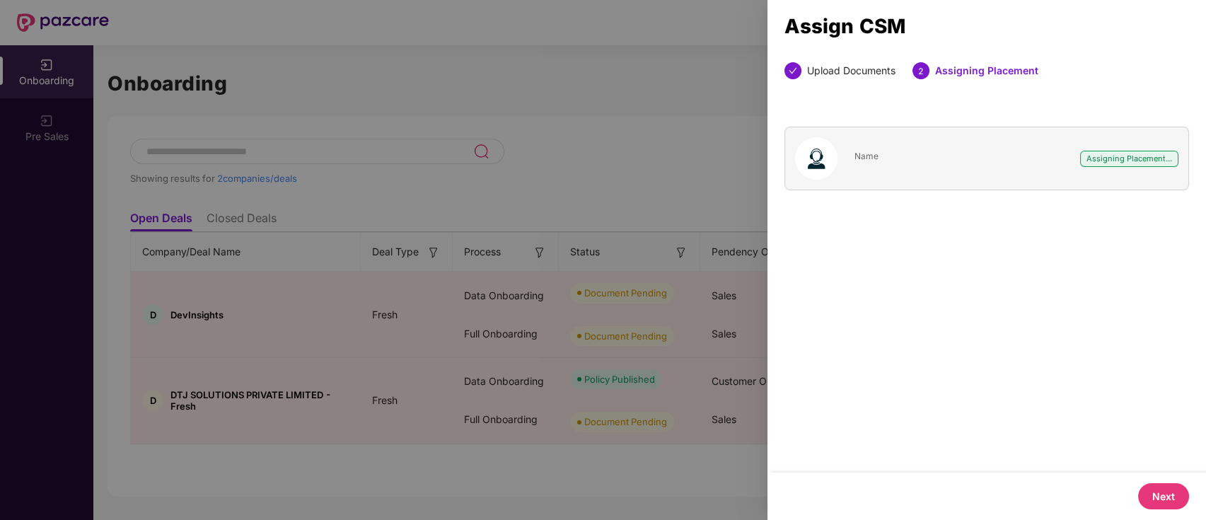
click at [1157, 489] on button "Next" at bounding box center [1163, 496] width 51 height 26
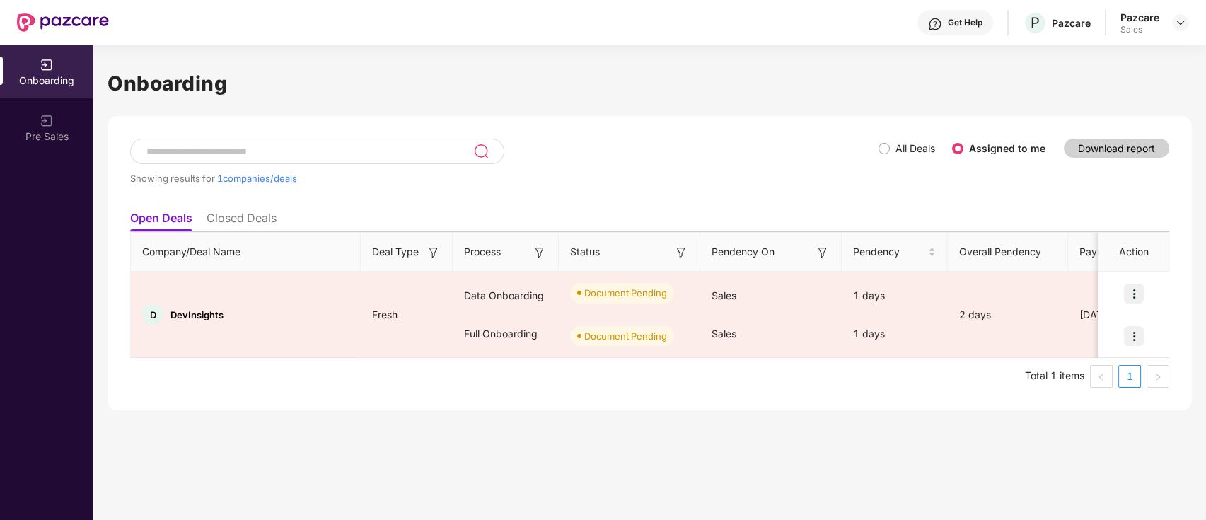
click at [270, 229] on li "Closed Deals" at bounding box center [242, 221] width 70 height 21
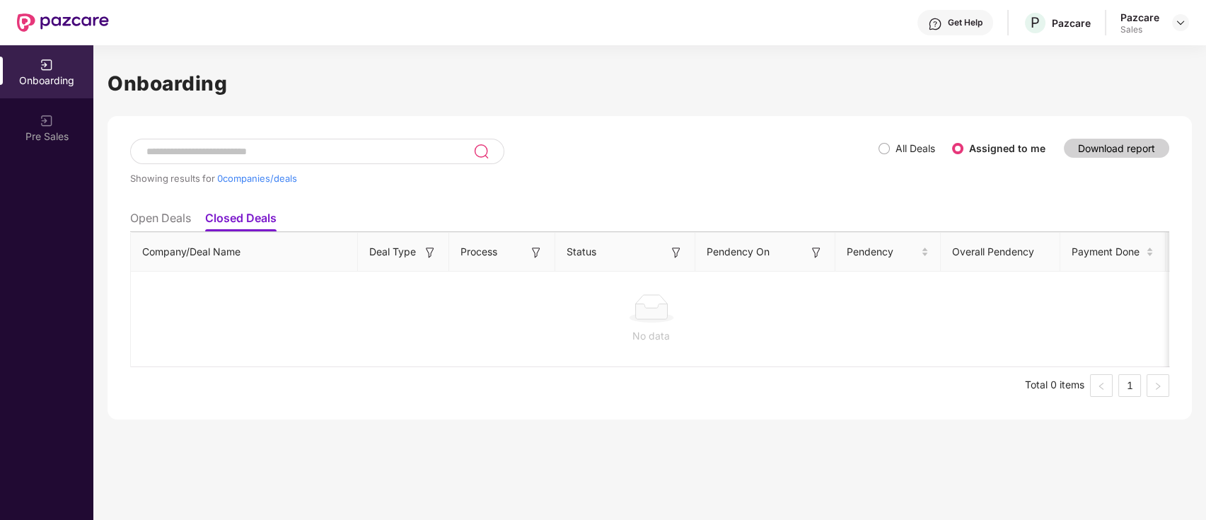
click at [893, 150] on span "All Deals" at bounding box center [915, 149] width 51 height 16
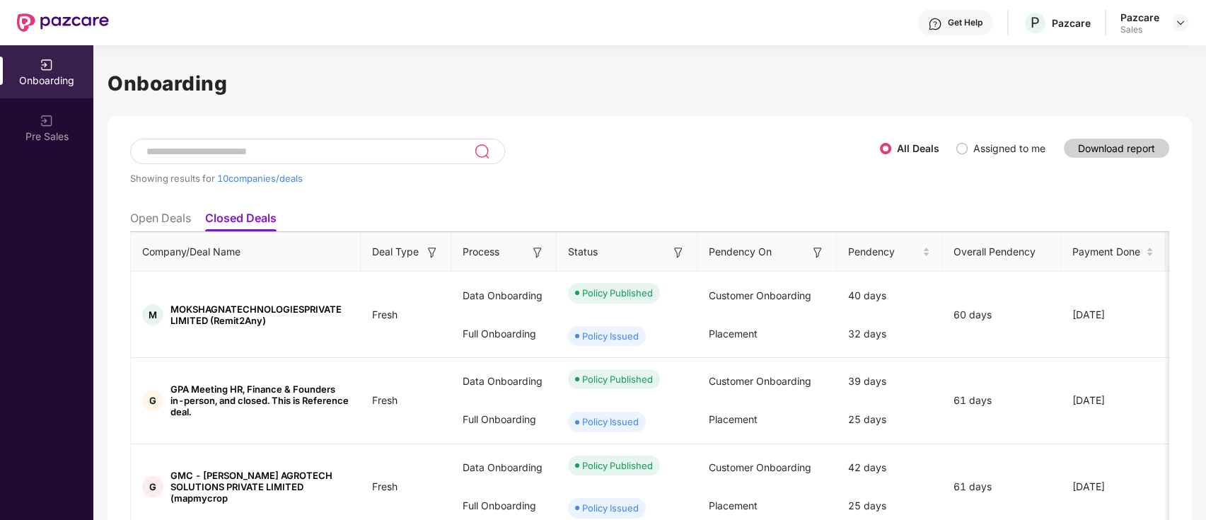
click at [316, 155] on input at bounding box center [309, 152] width 329 height 12
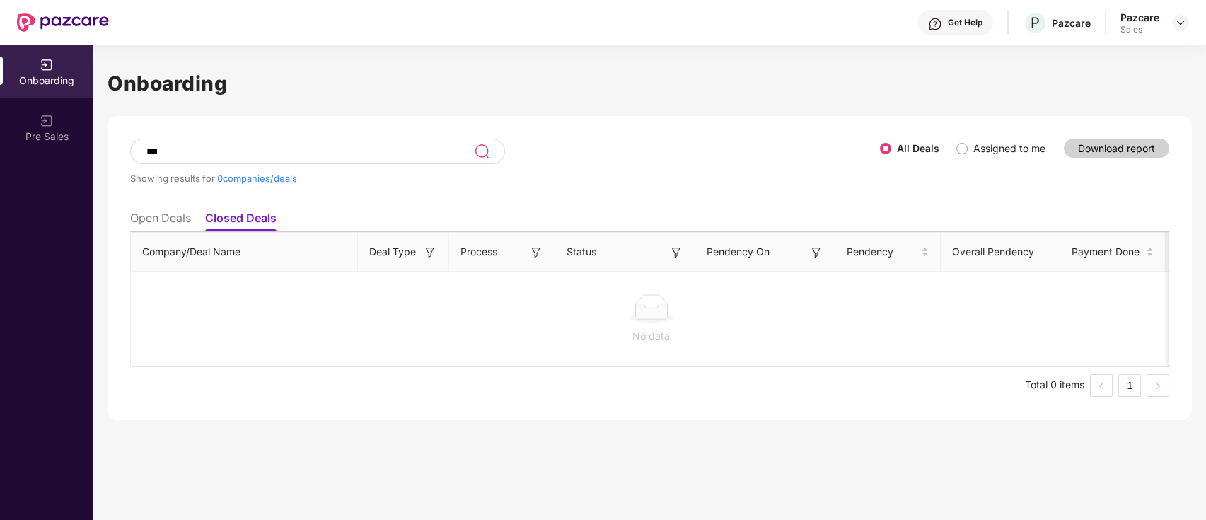
type input "***"
click at [174, 223] on li "Open Deals" at bounding box center [160, 221] width 61 height 21
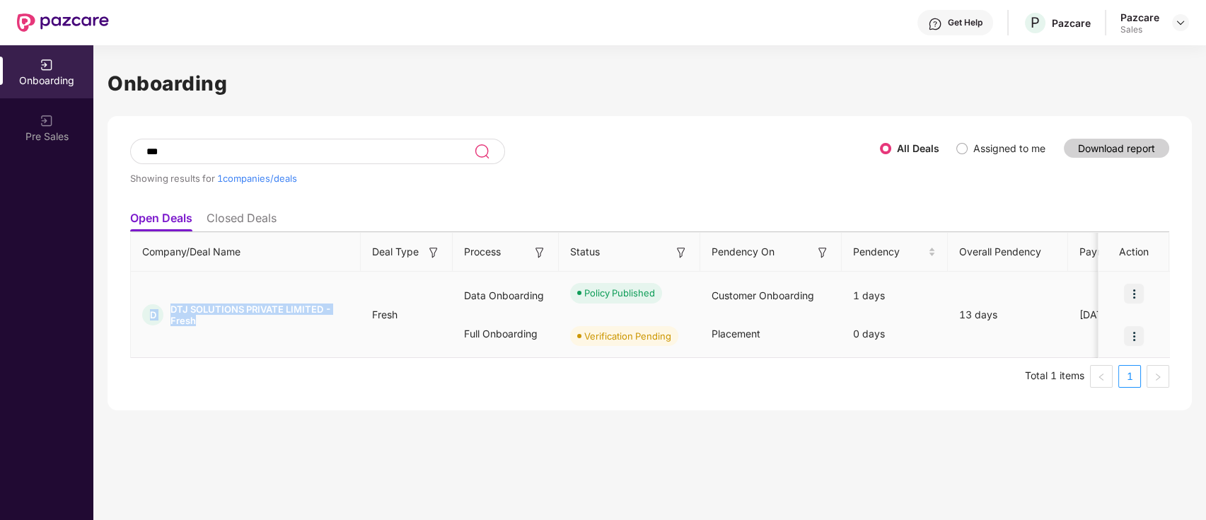
drag, startPoint x: 248, startPoint y: 329, endPoint x: 149, endPoint y: 296, distance: 104.2
click at [149, 296] on td "D DTJ SOLUTIONS PRIVATE LIMITED - Fresh" at bounding box center [246, 315] width 230 height 86
copy div "D DTJ SOLUTIONS PRIVATE LIMITED - Fresh"
click at [334, 359] on div "Company/Deal Name Deal Type Process Status Pendency On Pendency Overall Pendenc…" at bounding box center [649, 310] width 1039 height 156
click at [675, 366] on ul "Total 1 items 1" at bounding box center [649, 376] width 1039 height 23
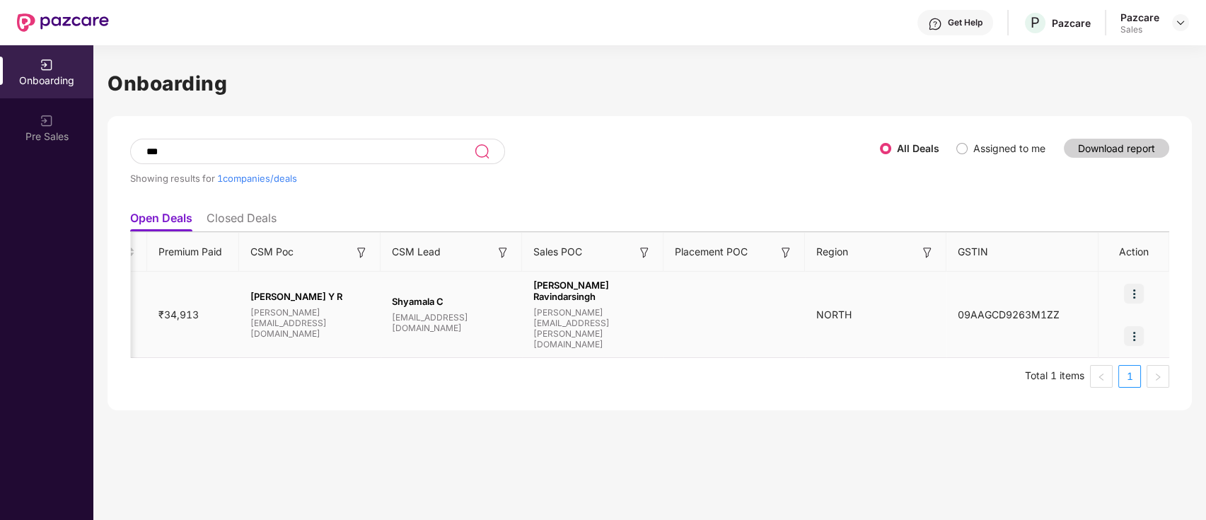
scroll to position [0, 1029]
click at [749, 337] on tr "D DTJ SOLUTIONS PRIVATE LIMITED - Fresh Fresh Data Onboarding Full Onboarding P…" at bounding box center [136, 315] width 2069 height 86
click at [1133, 338] on img at bounding box center [1134, 336] width 20 height 20
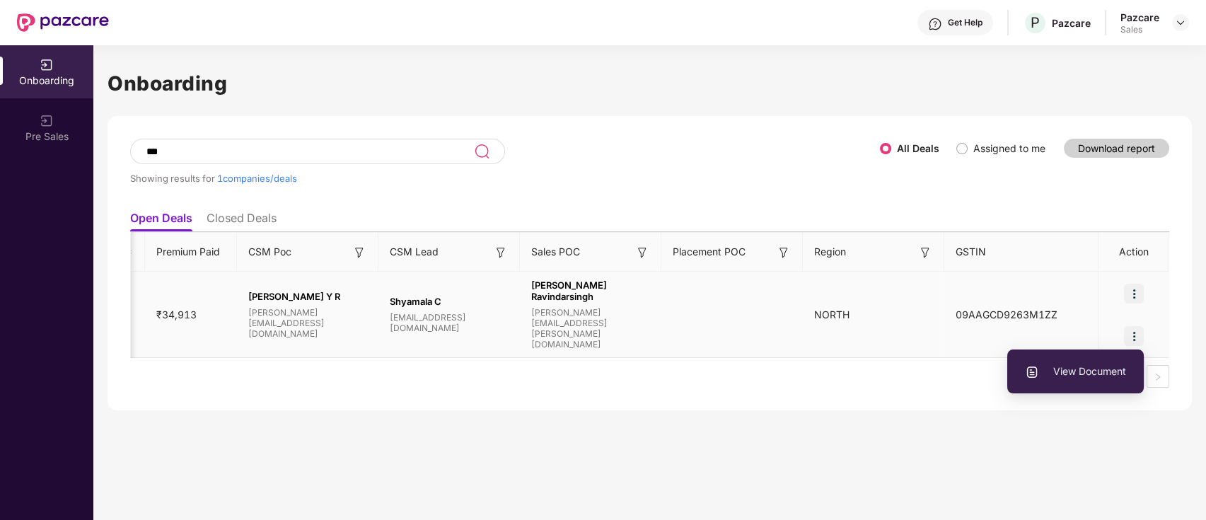
click at [1092, 366] on span "View Document" at bounding box center [1075, 372] width 101 height 16
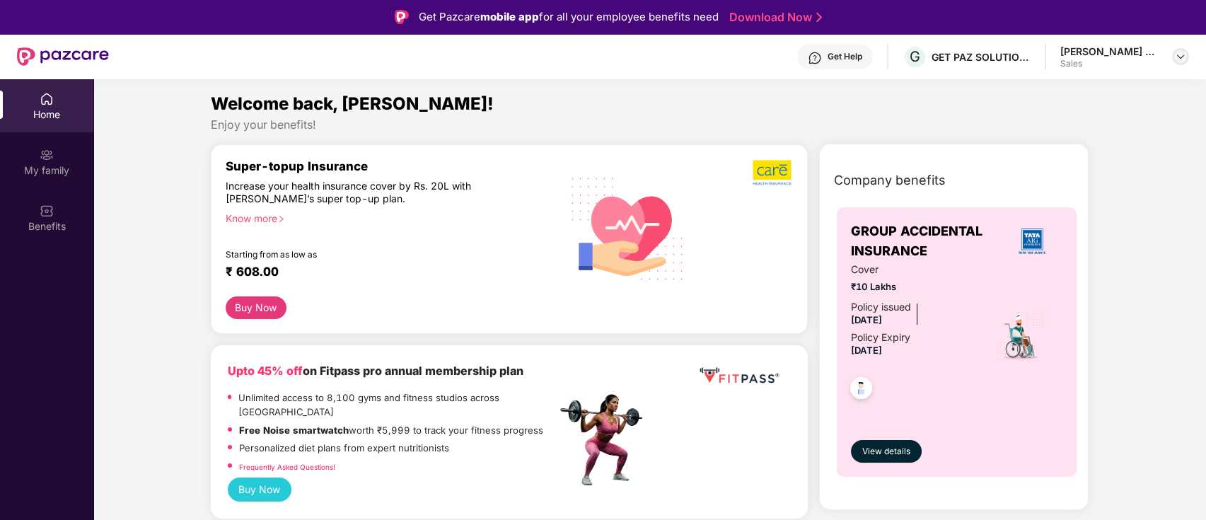
click at [1177, 59] on img at bounding box center [1180, 56] width 11 height 11
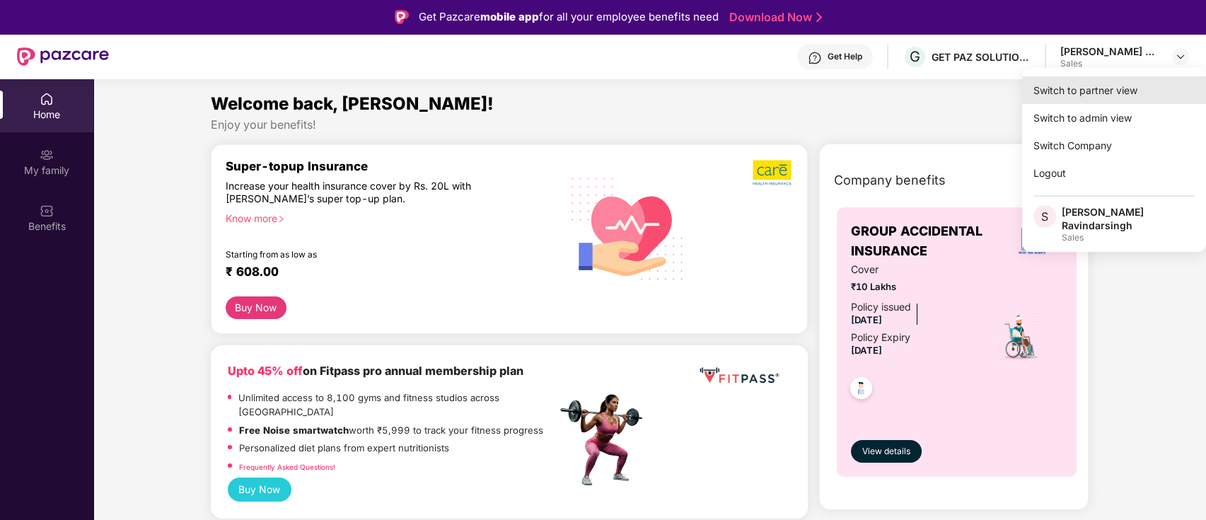
click at [1133, 99] on div "Switch to partner view" at bounding box center [1114, 90] width 184 height 28
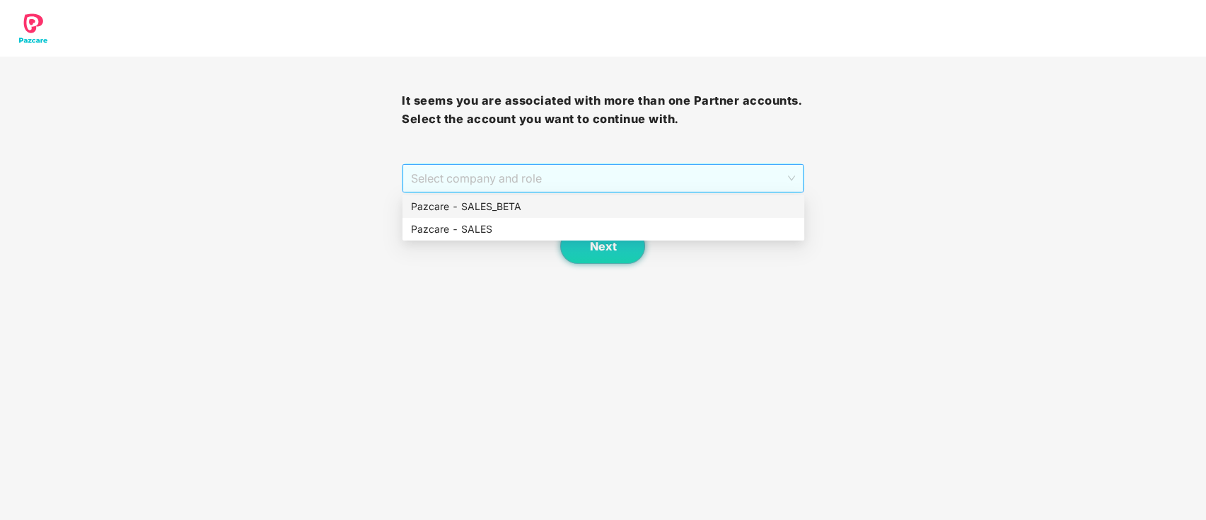
click at [685, 185] on span "Select company and role" at bounding box center [602, 178] width 383 height 27
click at [538, 221] on div "Pazcare - SALES" at bounding box center [603, 229] width 385 height 16
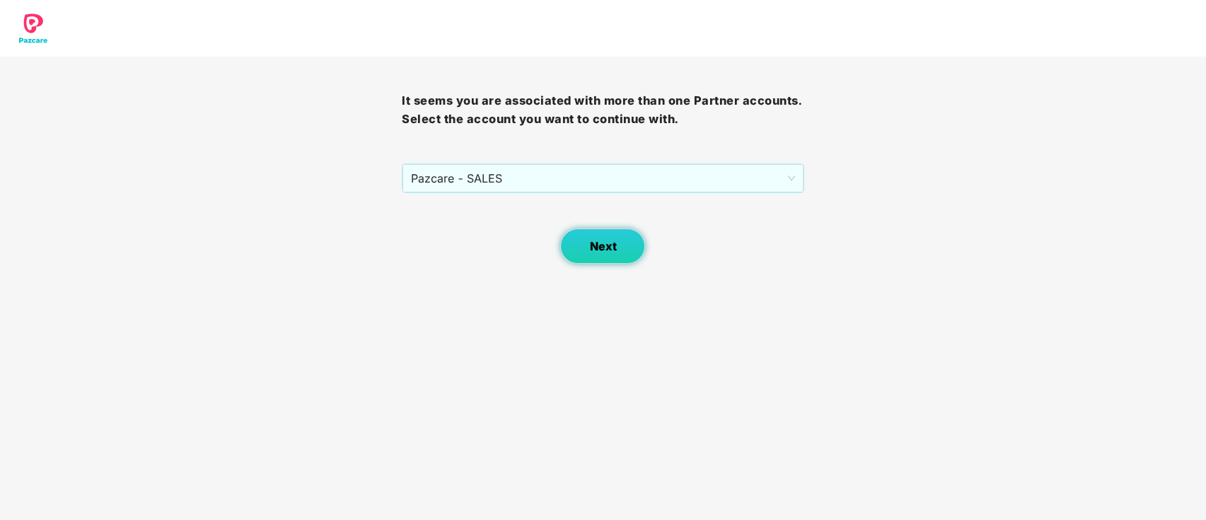
click at [586, 248] on button "Next" at bounding box center [602, 245] width 85 height 35
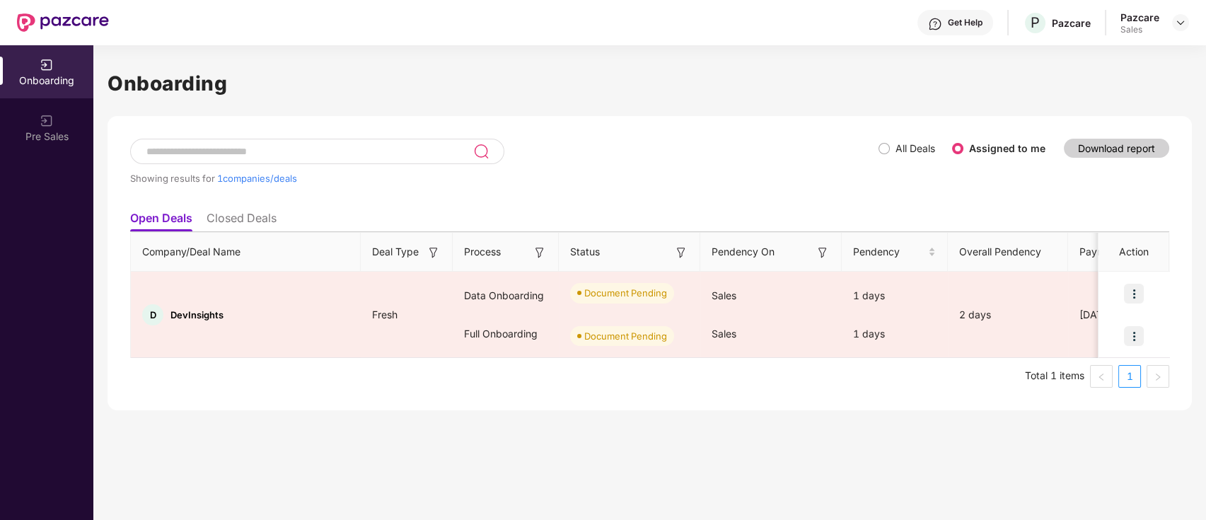
click at [260, 151] on input at bounding box center [309, 152] width 328 height 12
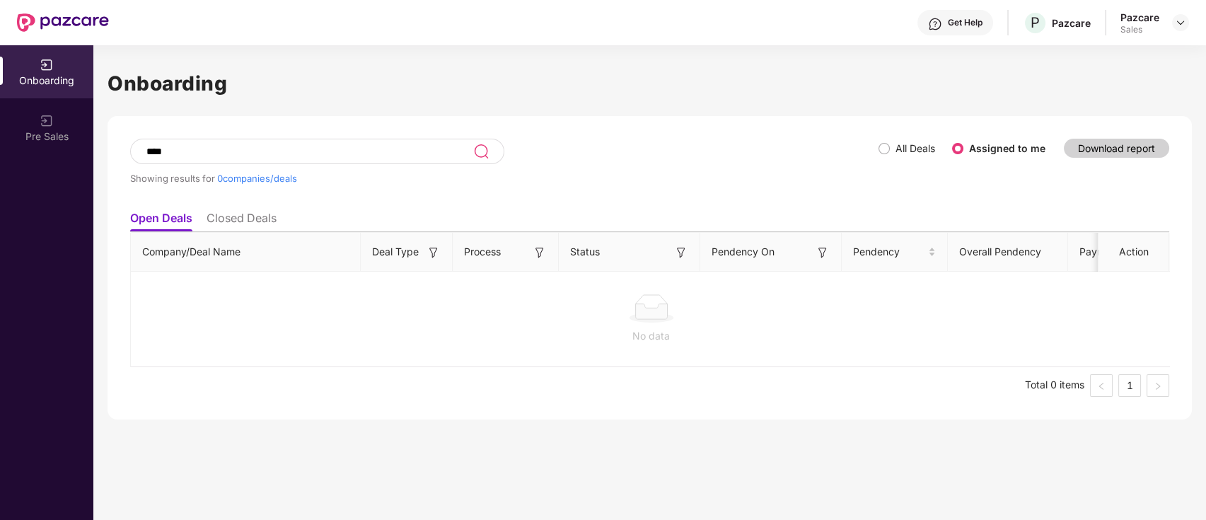
click at [248, 224] on li "Closed Deals" at bounding box center [242, 221] width 70 height 21
click at [184, 221] on li "Open Deals" at bounding box center [160, 221] width 61 height 21
click at [236, 220] on li "Closed Deals" at bounding box center [242, 221] width 70 height 21
click at [159, 218] on li "Open Deals" at bounding box center [160, 221] width 61 height 21
click at [221, 218] on li "Closed Deals" at bounding box center [242, 221] width 70 height 21
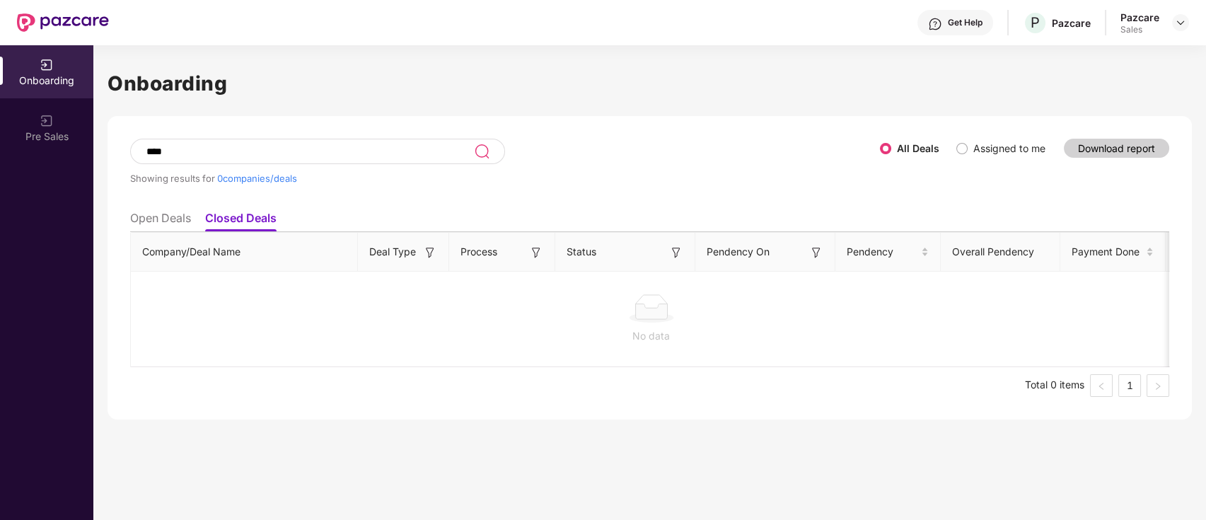
click at [221, 218] on li "Closed Deals" at bounding box center [240, 221] width 71 height 21
click at [151, 219] on li "Open Deals" at bounding box center [160, 221] width 61 height 21
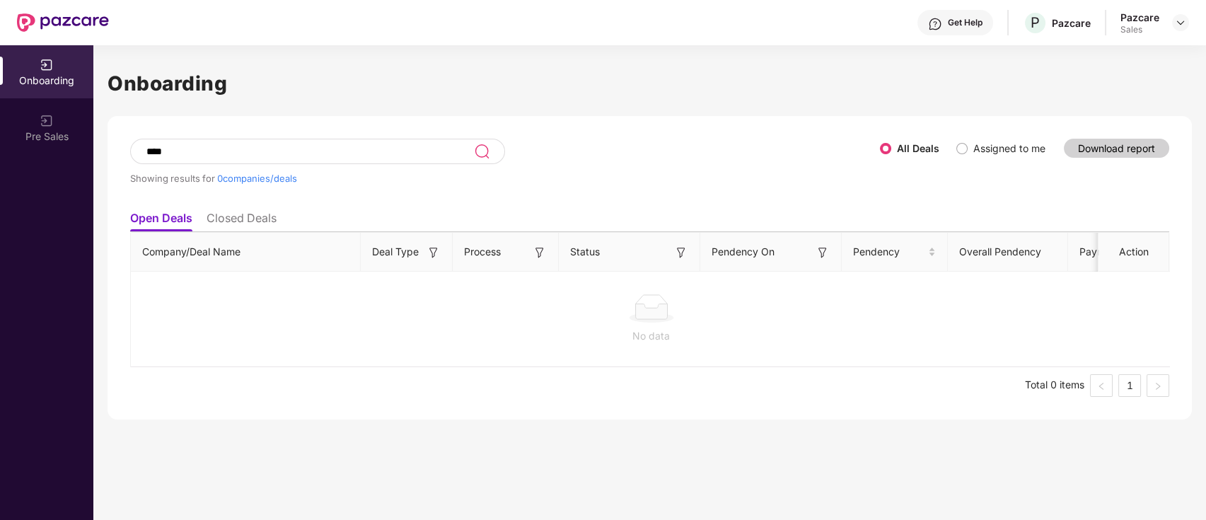
click at [269, 204] on ul "Open Deals Closed Deals" at bounding box center [649, 218] width 1039 height 28
click at [249, 221] on li "Closed Deals" at bounding box center [242, 221] width 70 height 21
click at [282, 156] on input "****" at bounding box center [309, 152] width 329 height 12
type input "*"
